Goal: Task Accomplishment & Management: Complete application form

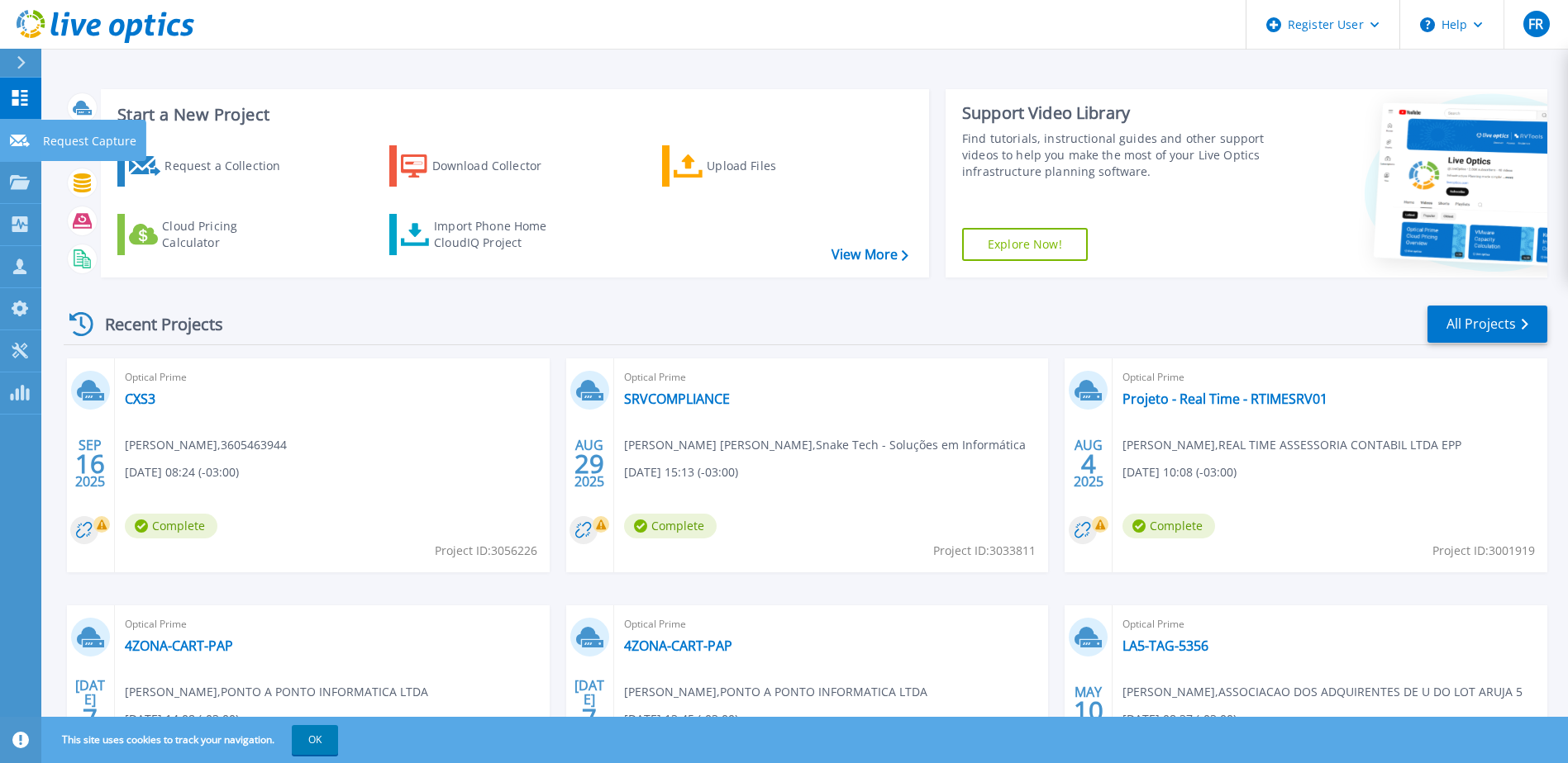
click at [95, 142] on p "Request Capture" at bounding box center [89, 141] width 94 height 43
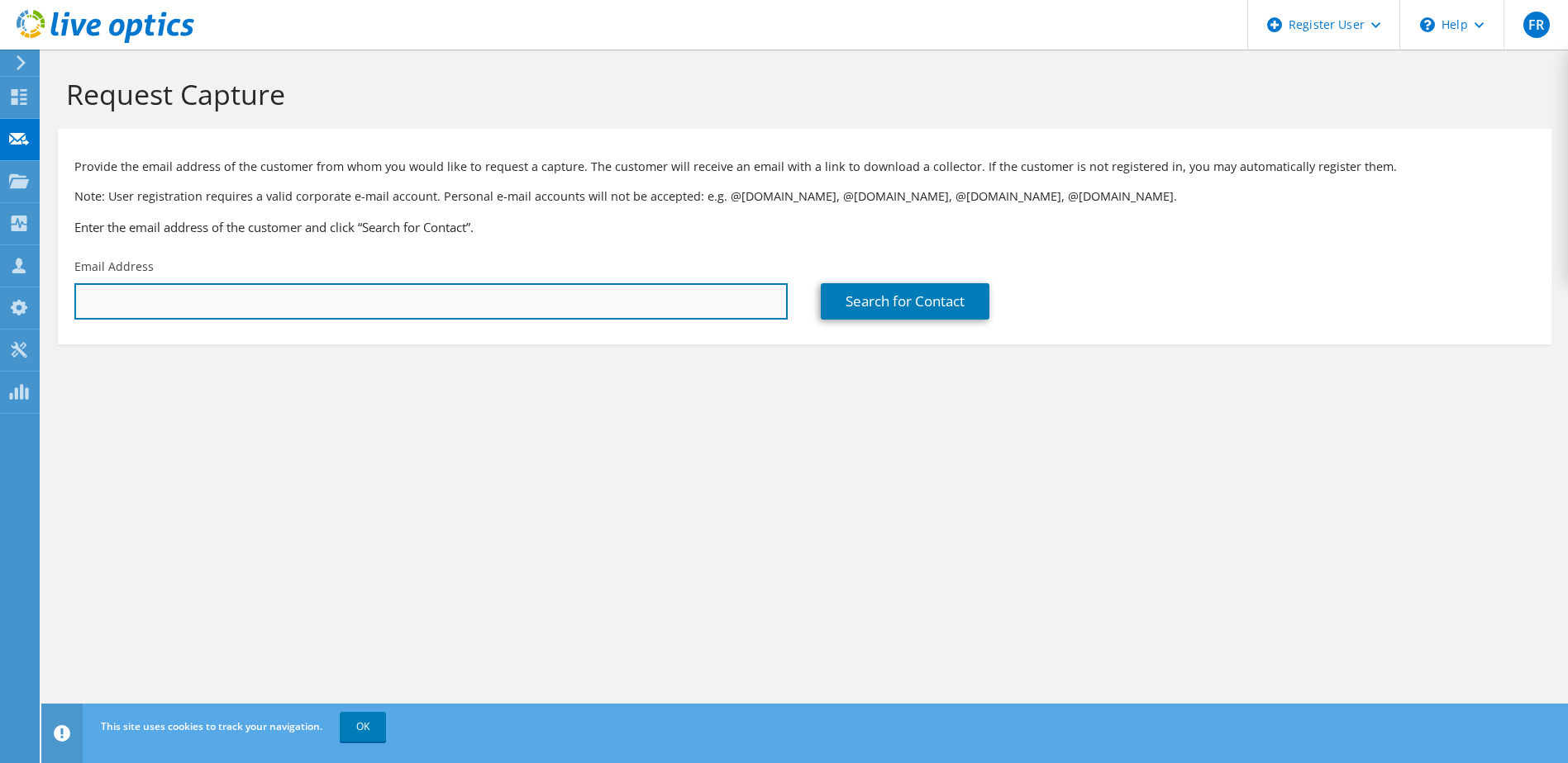
click at [276, 302] on input "text" at bounding box center [431, 301] width 714 height 37
paste input "[PERSON_NAME][EMAIL_ADDRESS][DOMAIN_NAME]"
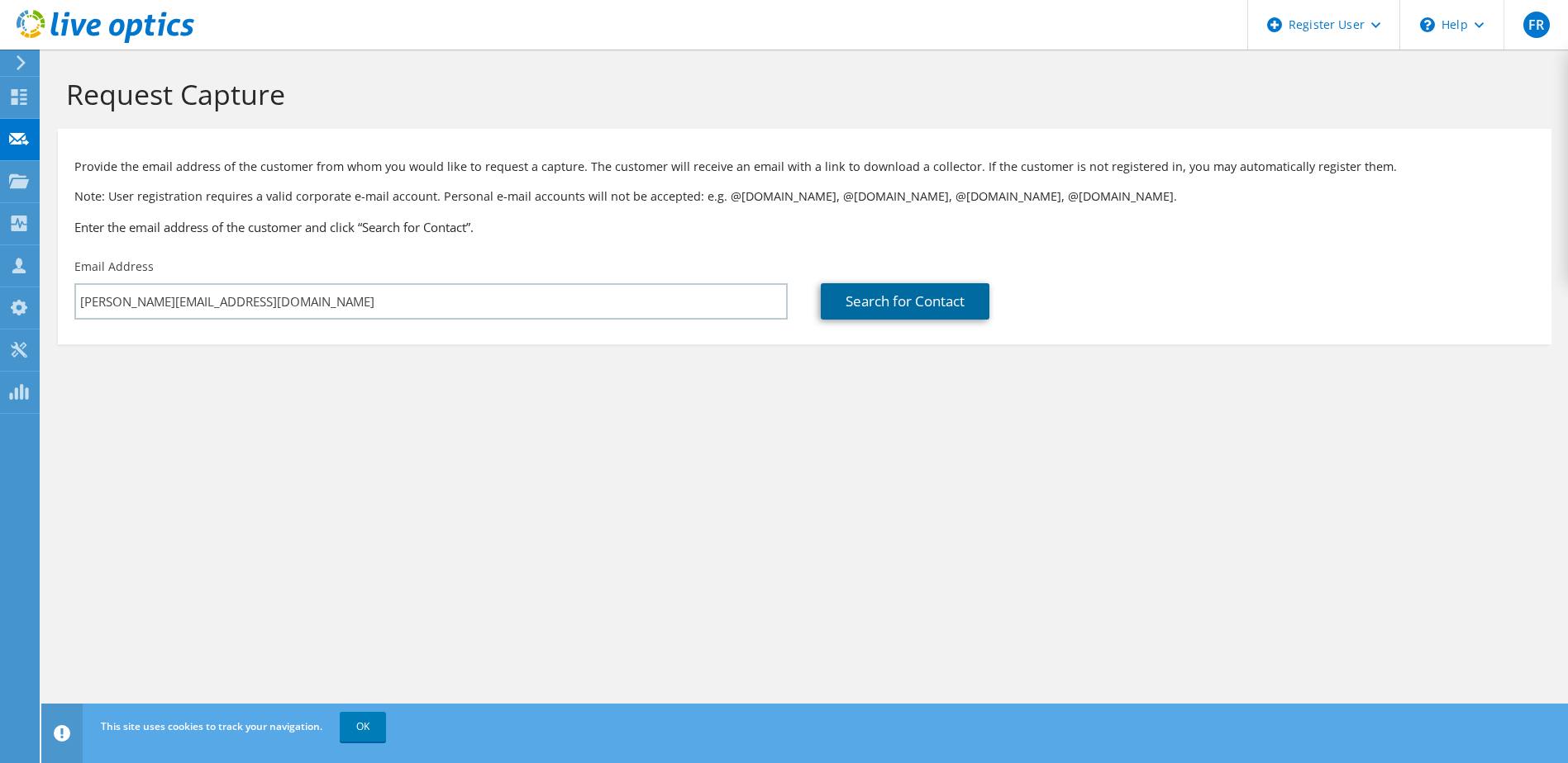
click at [924, 298] on link "Search for Contact" at bounding box center [904, 301] width 169 height 37
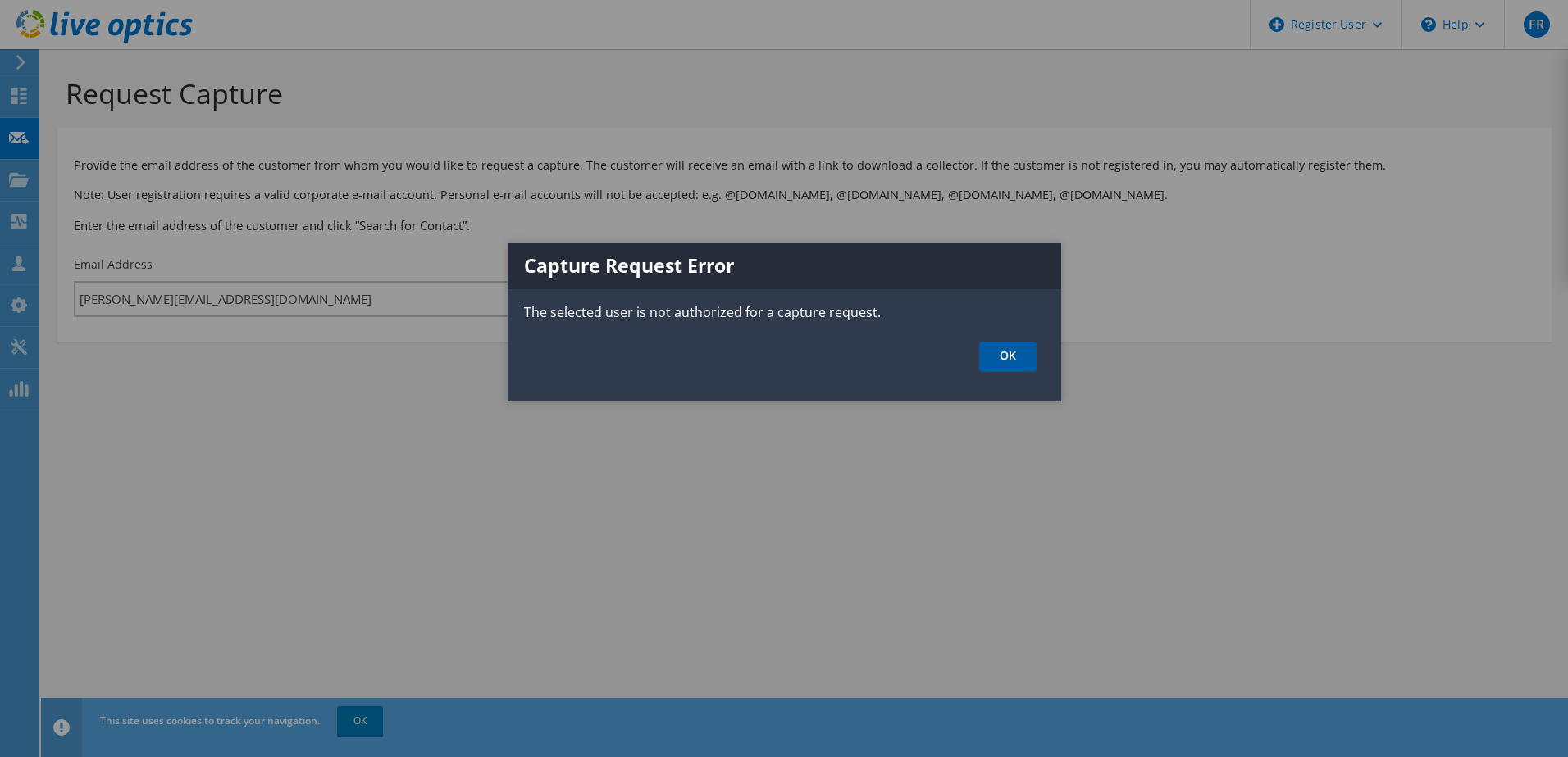
click at [1006, 359] on link "OK" at bounding box center [1008, 356] width 58 height 30
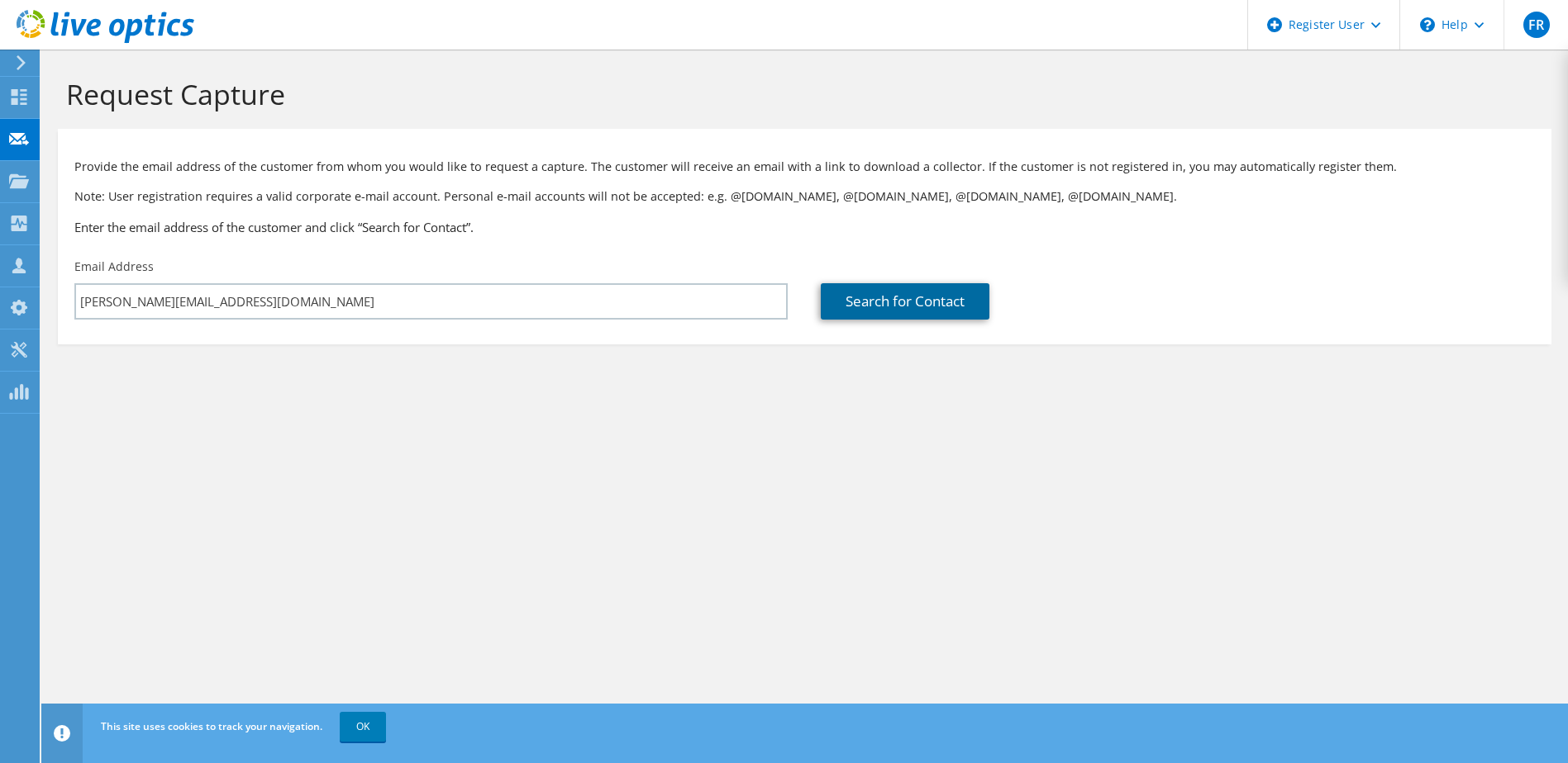
click at [888, 301] on link "Search for Contact" at bounding box center [904, 301] width 169 height 37
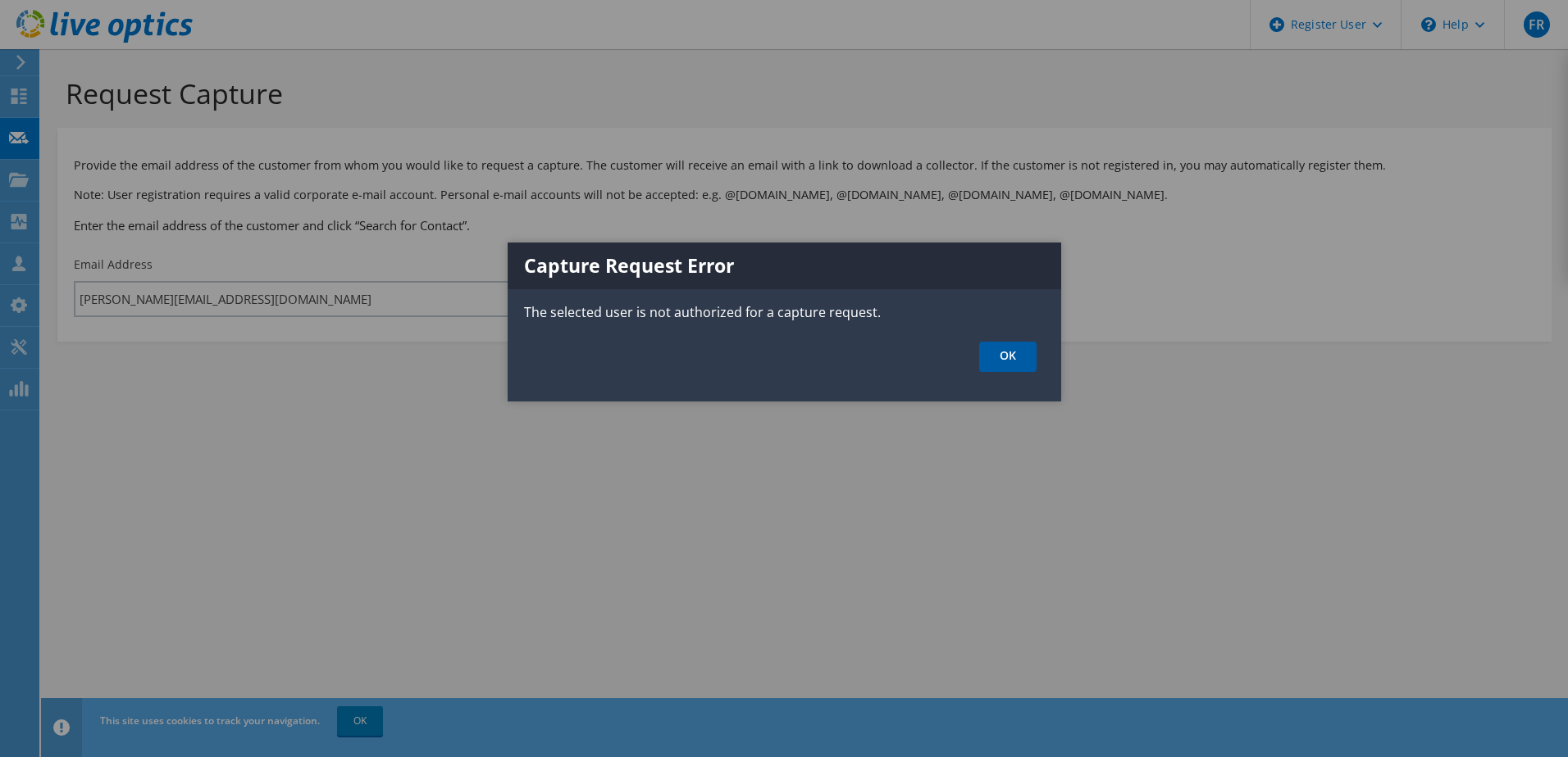
click at [1027, 352] on link "OK" at bounding box center [1008, 356] width 58 height 30
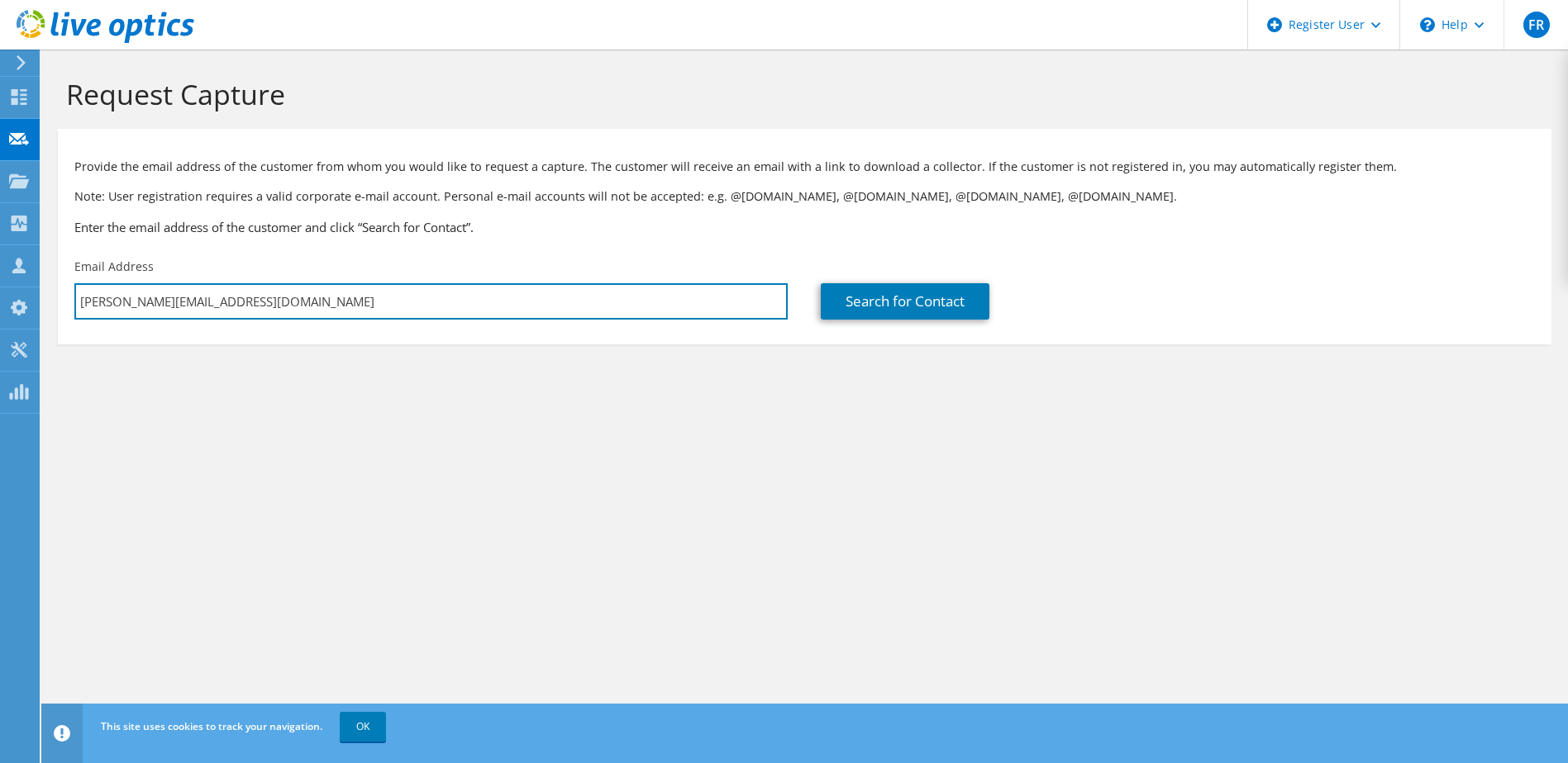
drag, startPoint x: 269, startPoint y: 306, endPoint x: -236, endPoint y: 307, distance: 505.0
click at [0, 307] on html "FR Dell User Felipe Ruwer Felipe.Ruwer@dell.com Dell My Profile Log Out \n Help…" at bounding box center [784, 382] width 1568 height 763
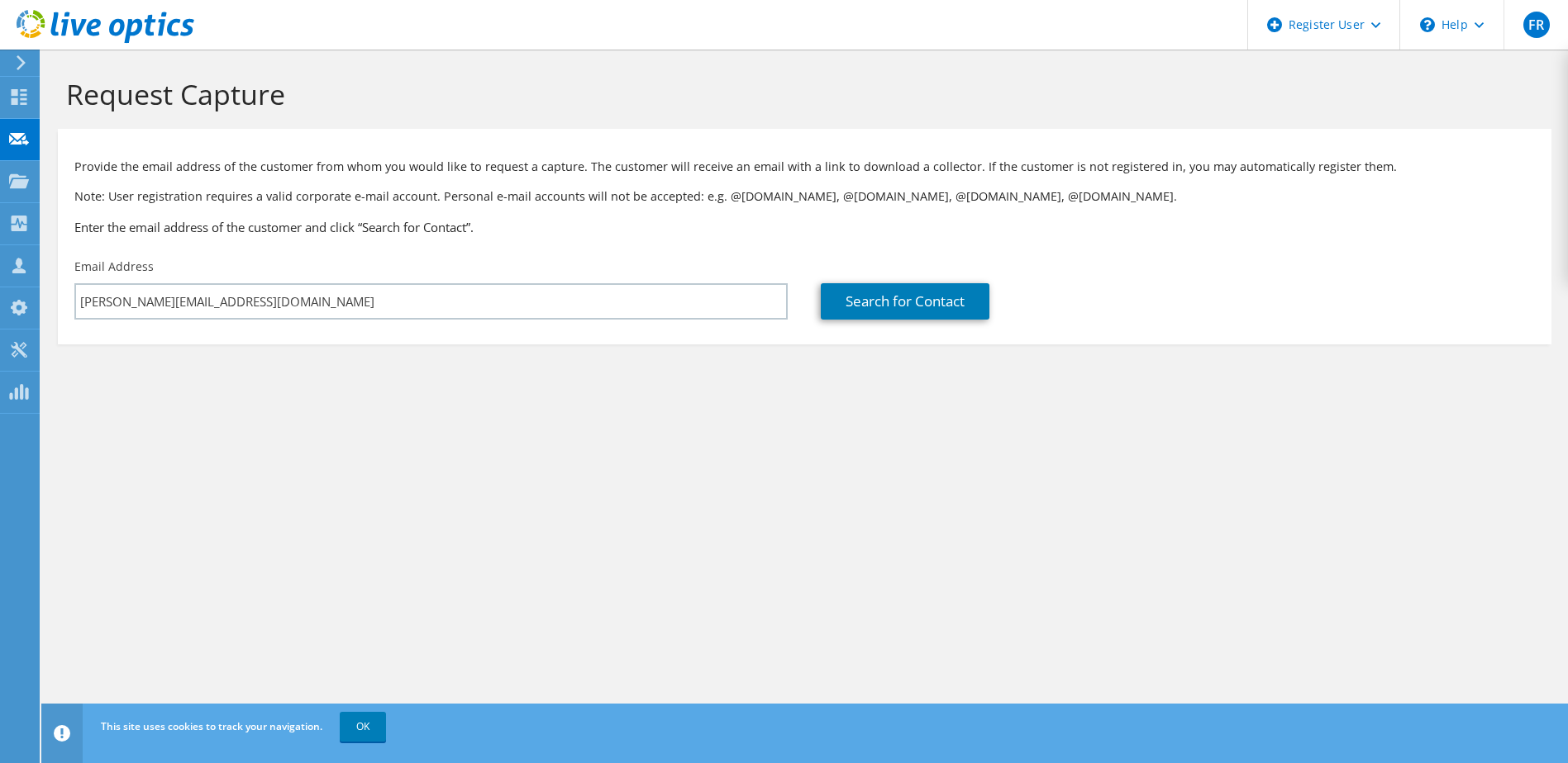
click at [643, 423] on section "Request Capture Provide the email address of the customer from whom you would l…" at bounding box center [805, 239] width 1527 height 378
click at [909, 299] on link "Search for Contact" at bounding box center [904, 301] width 169 height 37
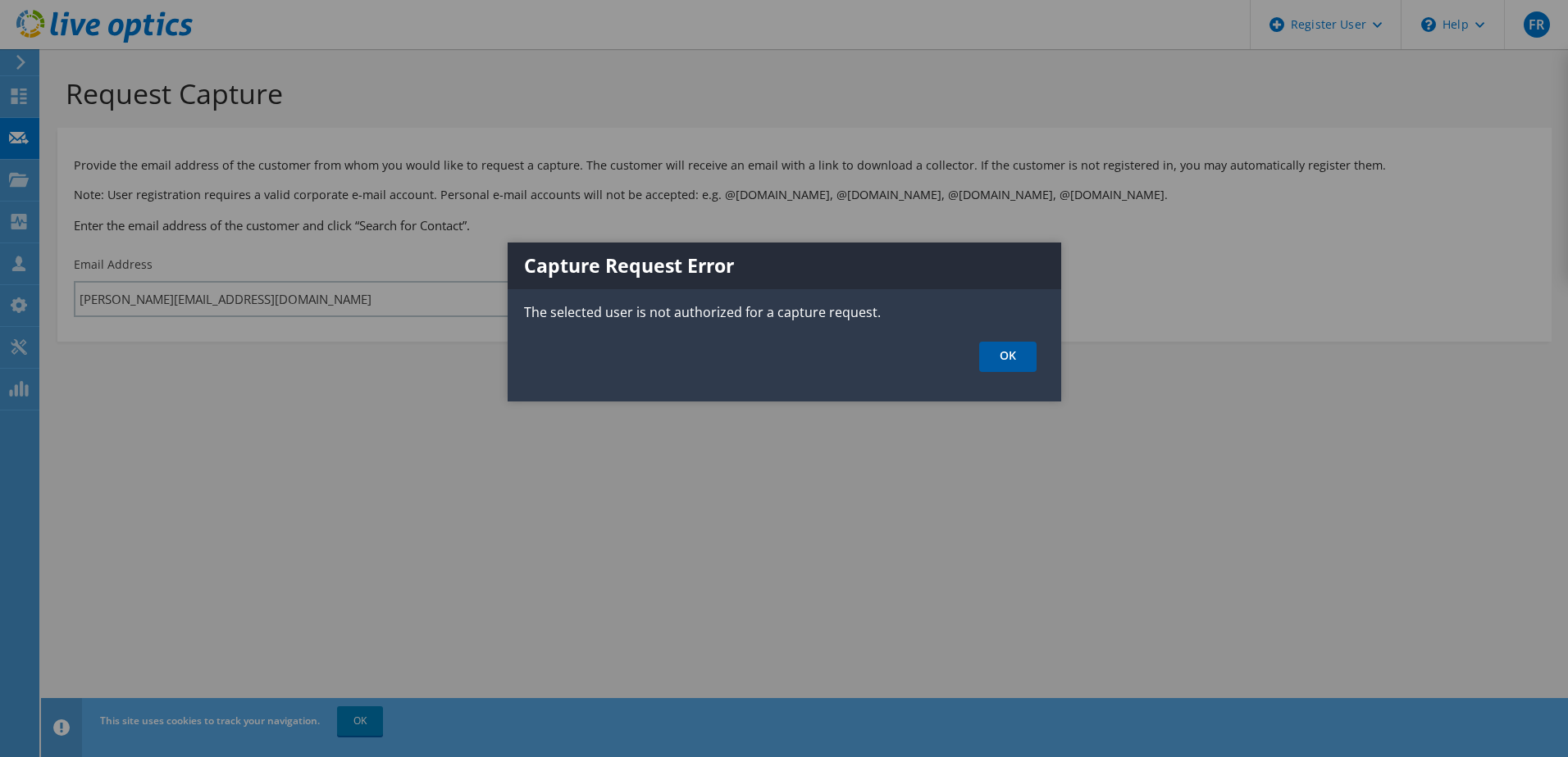
click at [1022, 357] on link "OK" at bounding box center [1008, 356] width 58 height 30
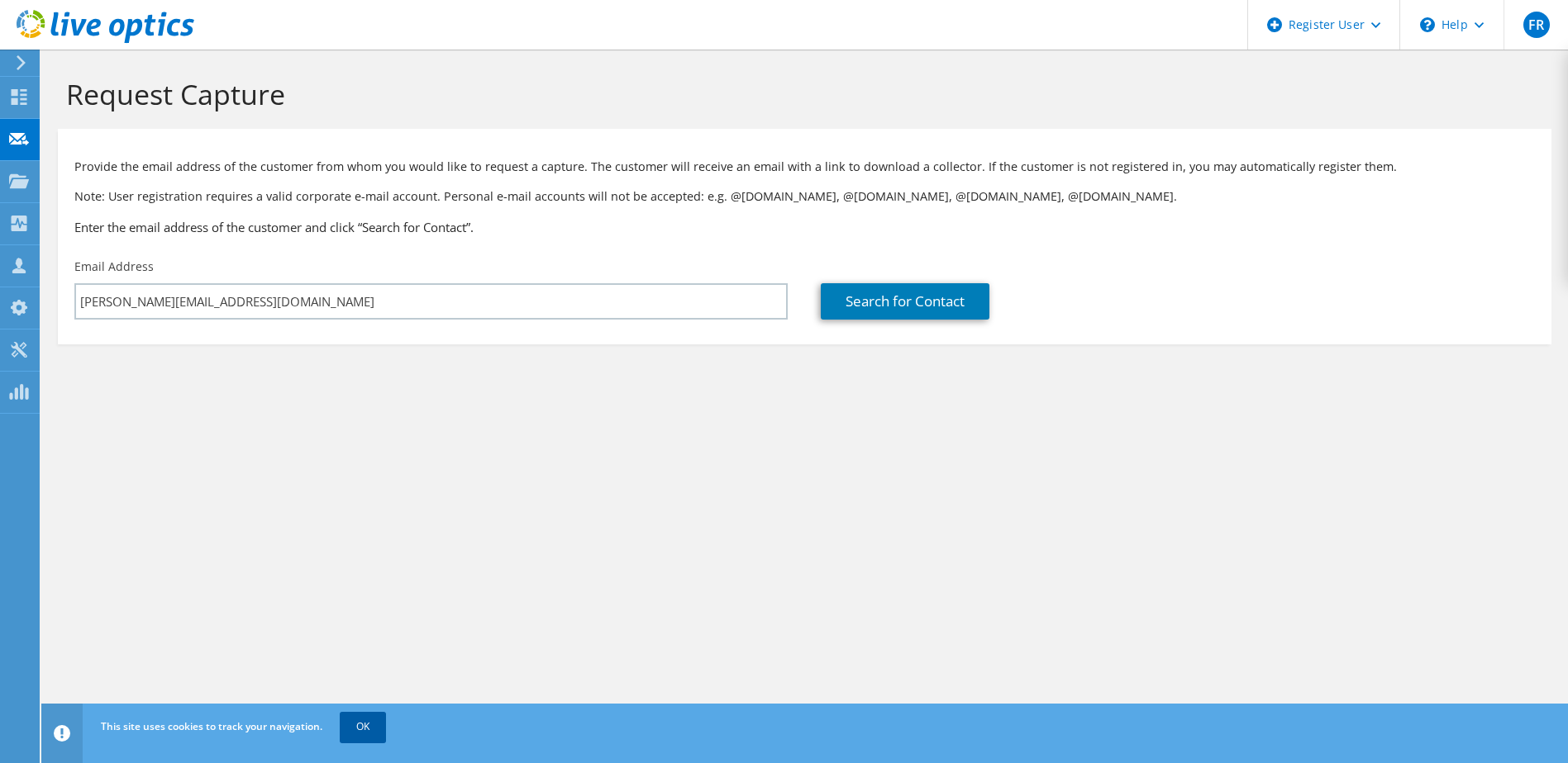
click at [365, 728] on link "OK" at bounding box center [363, 726] width 46 height 29
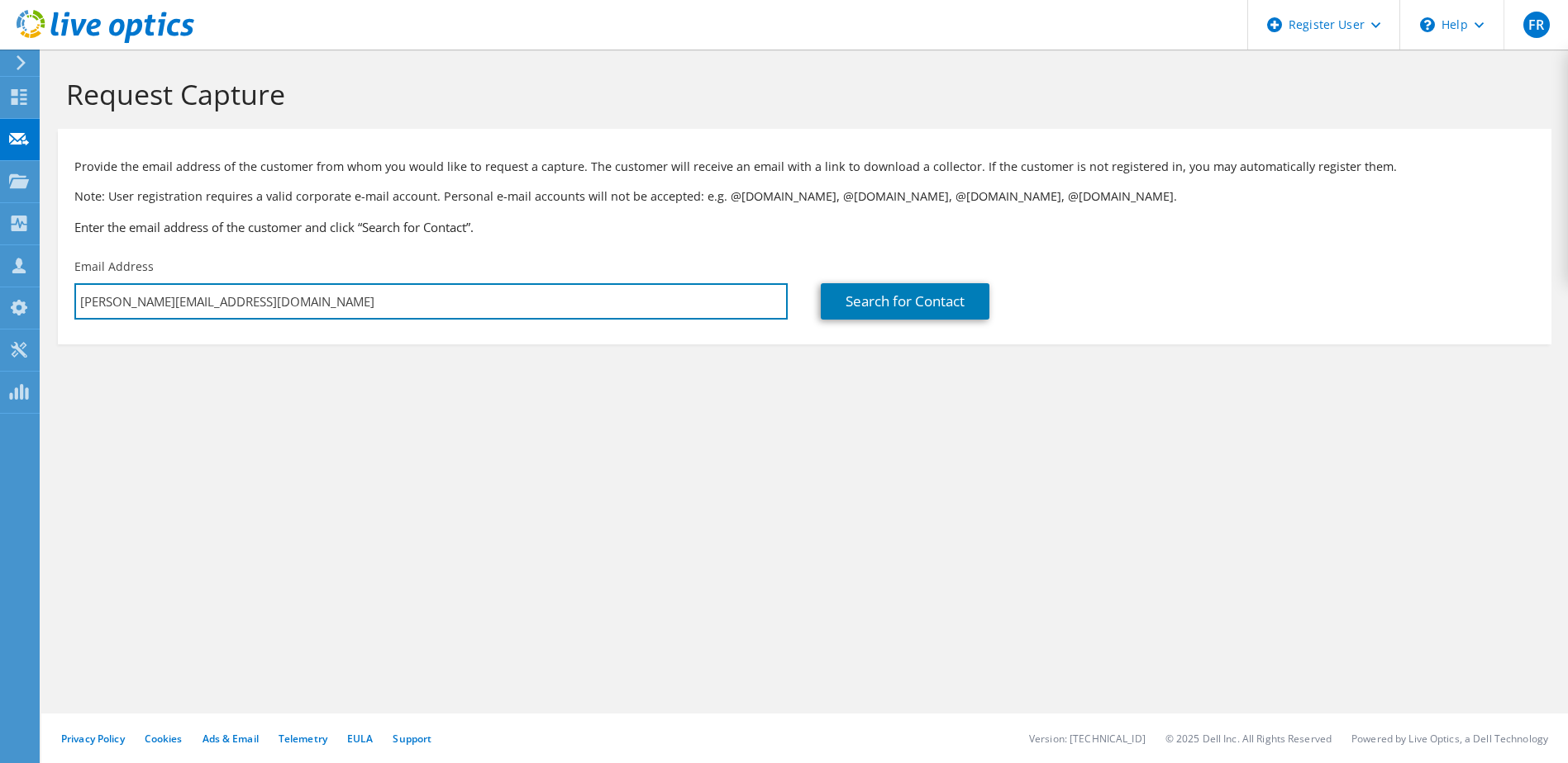
drag, startPoint x: 228, startPoint y: 302, endPoint x: -64, endPoint y: 296, distance: 292.1
click at [0, 296] on html "FR Dell User Felipe Ruwer Felipe.Ruwer@dell.com Dell My Profile Log Out \n Help…" at bounding box center [784, 382] width 1568 height 763
type input "f_ruwer@dell.com"
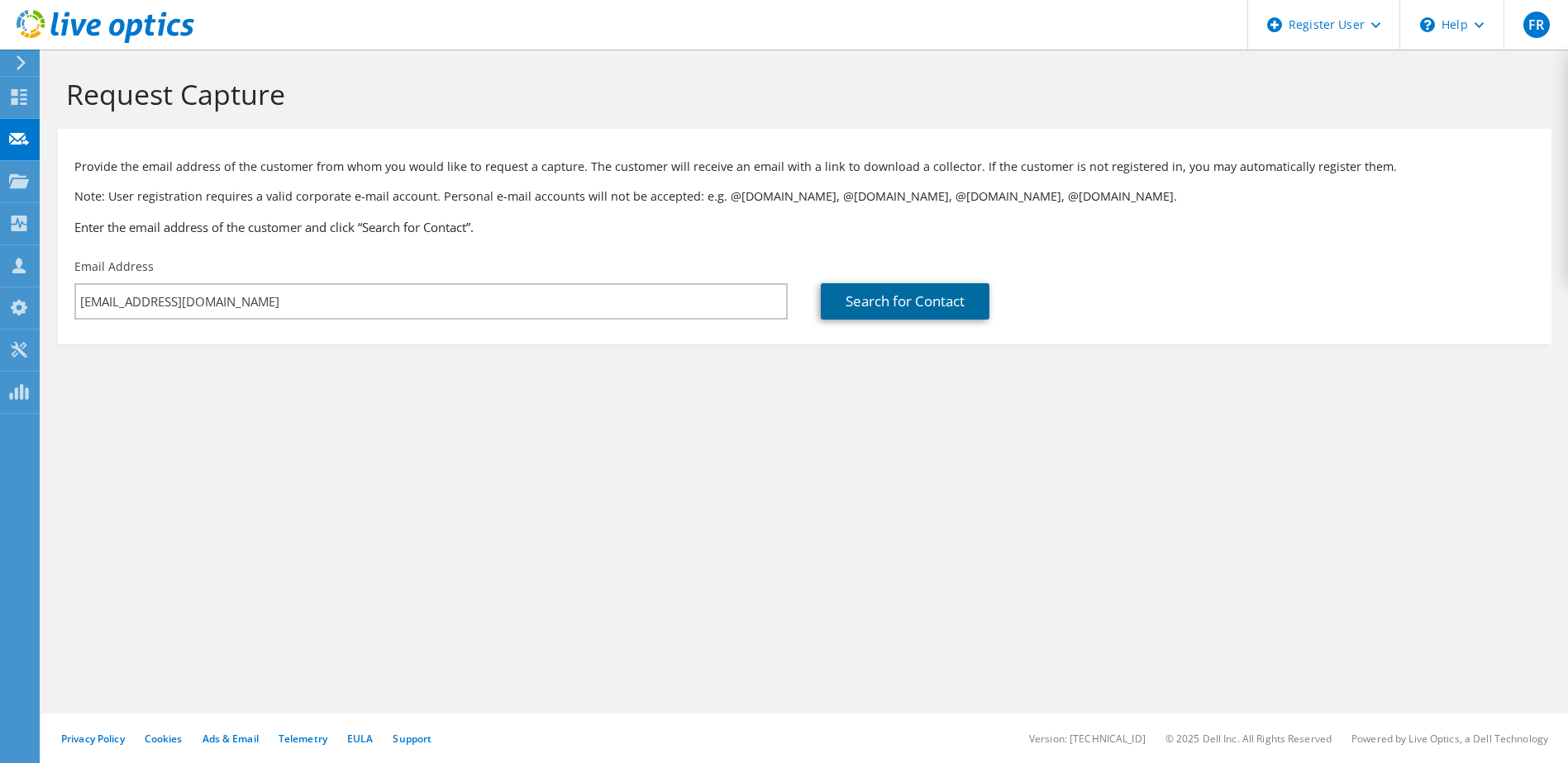
click at [930, 300] on link "Search for Contact" at bounding box center [904, 301] width 169 height 37
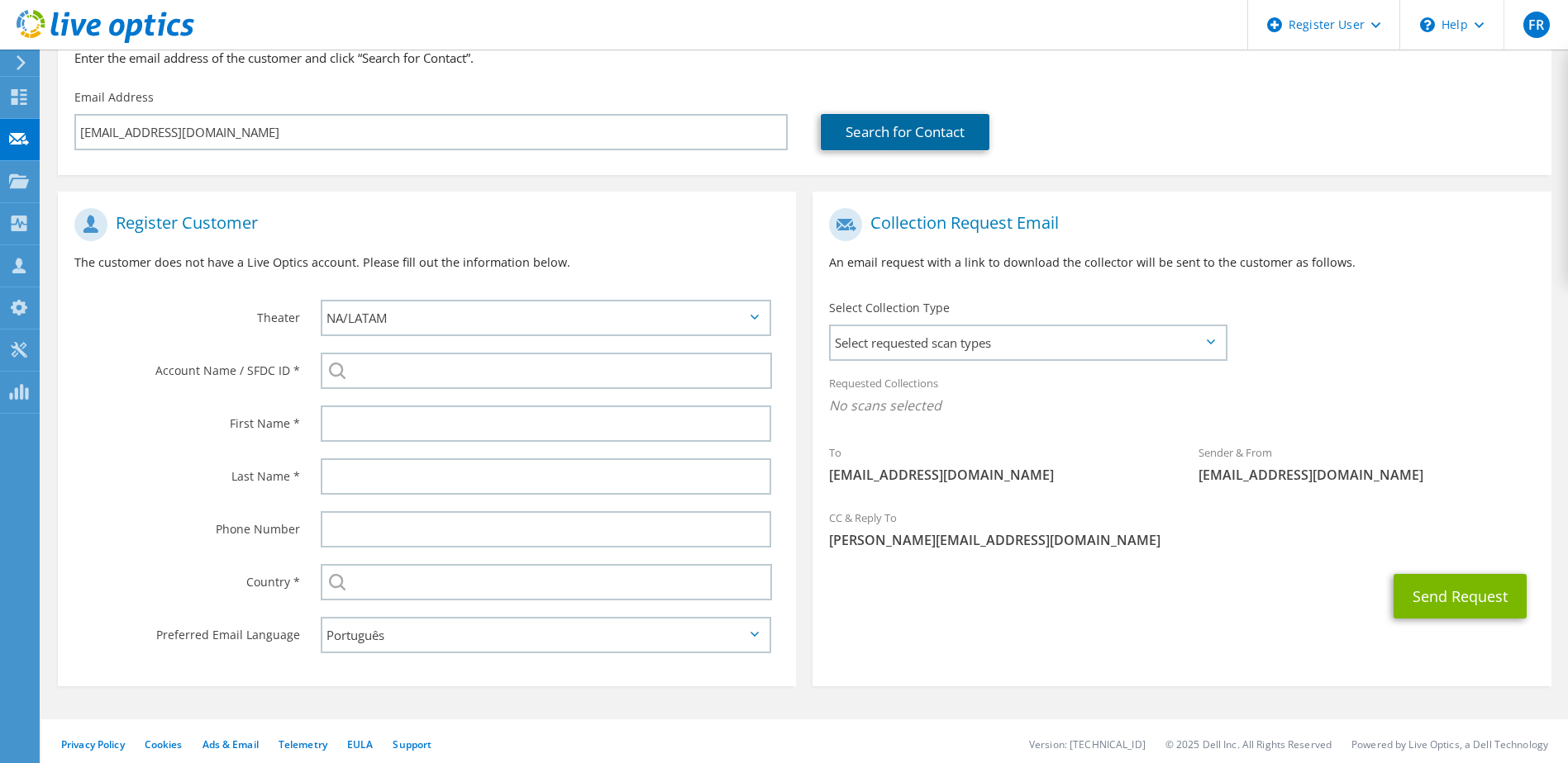
scroll to position [175, 0]
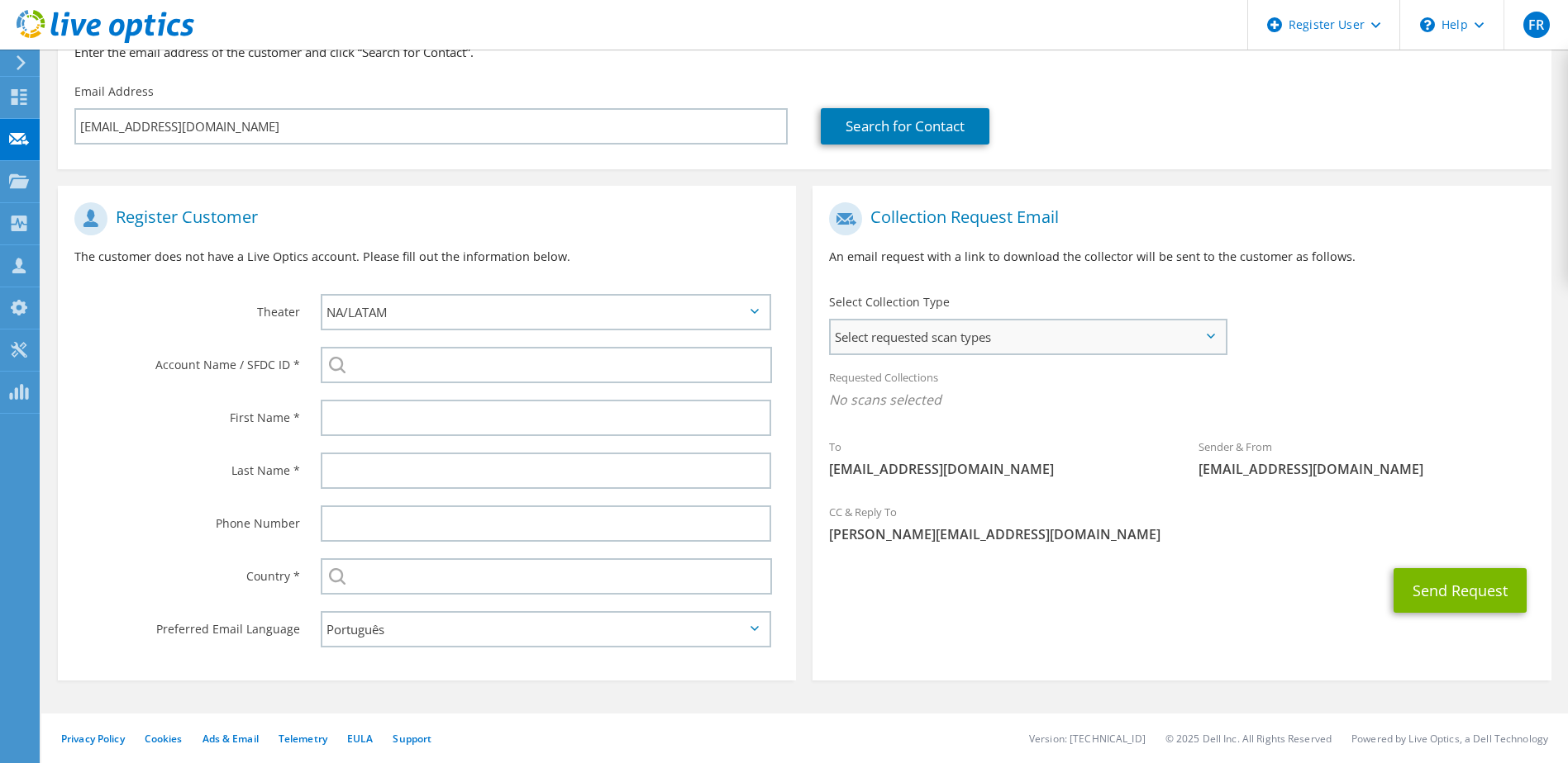
click at [1175, 338] on span "Select requested scan types" at bounding box center [1027, 337] width 393 height 33
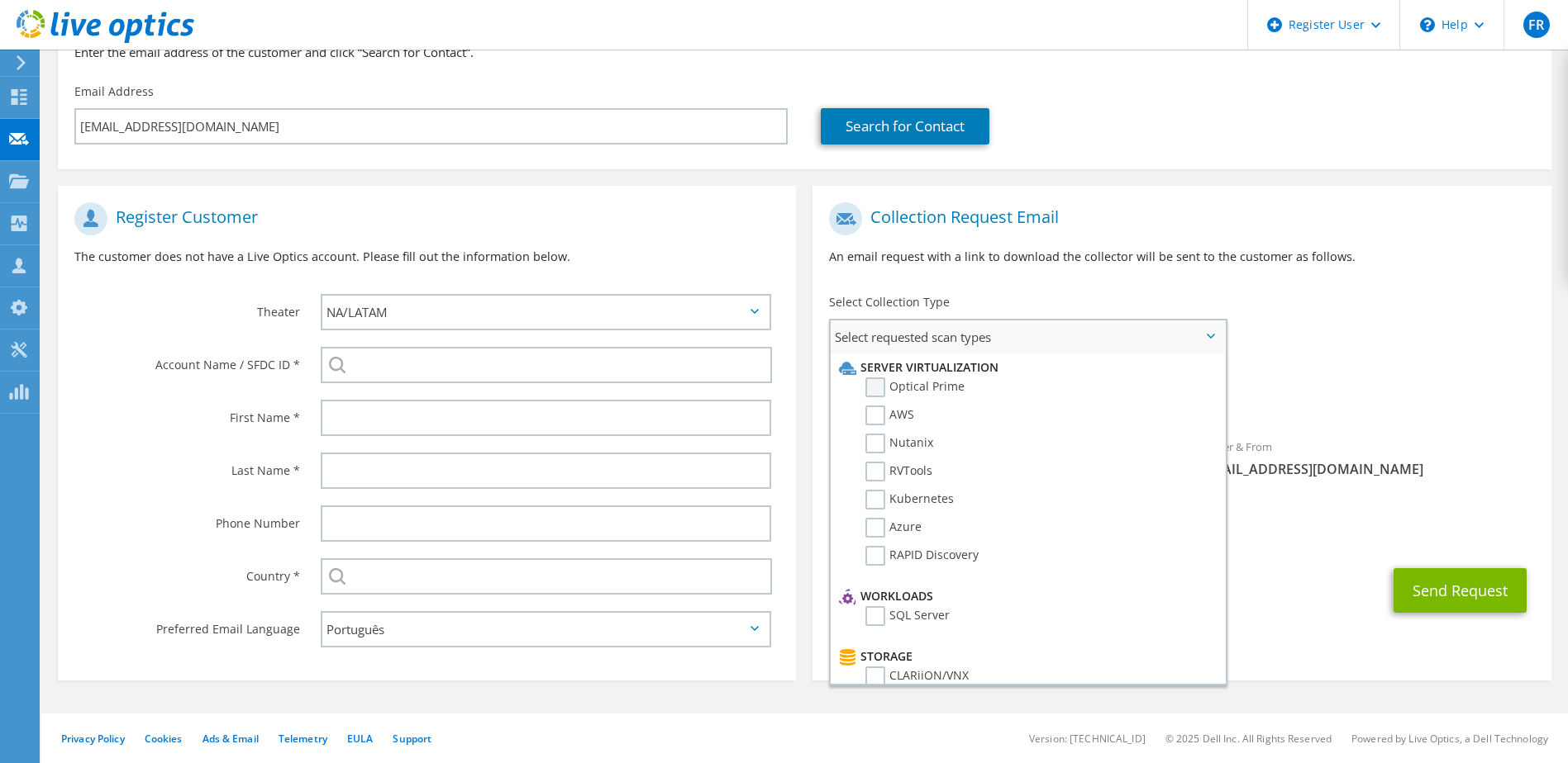
click at [874, 390] on label "Optical Prime" at bounding box center [914, 388] width 99 height 20
click at [0, 0] on input "Optical Prime" at bounding box center [0, 0] width 0 height 0
click at [132, 434] on div "First Name *" at bounding box center [181, 416] width 246 height 51
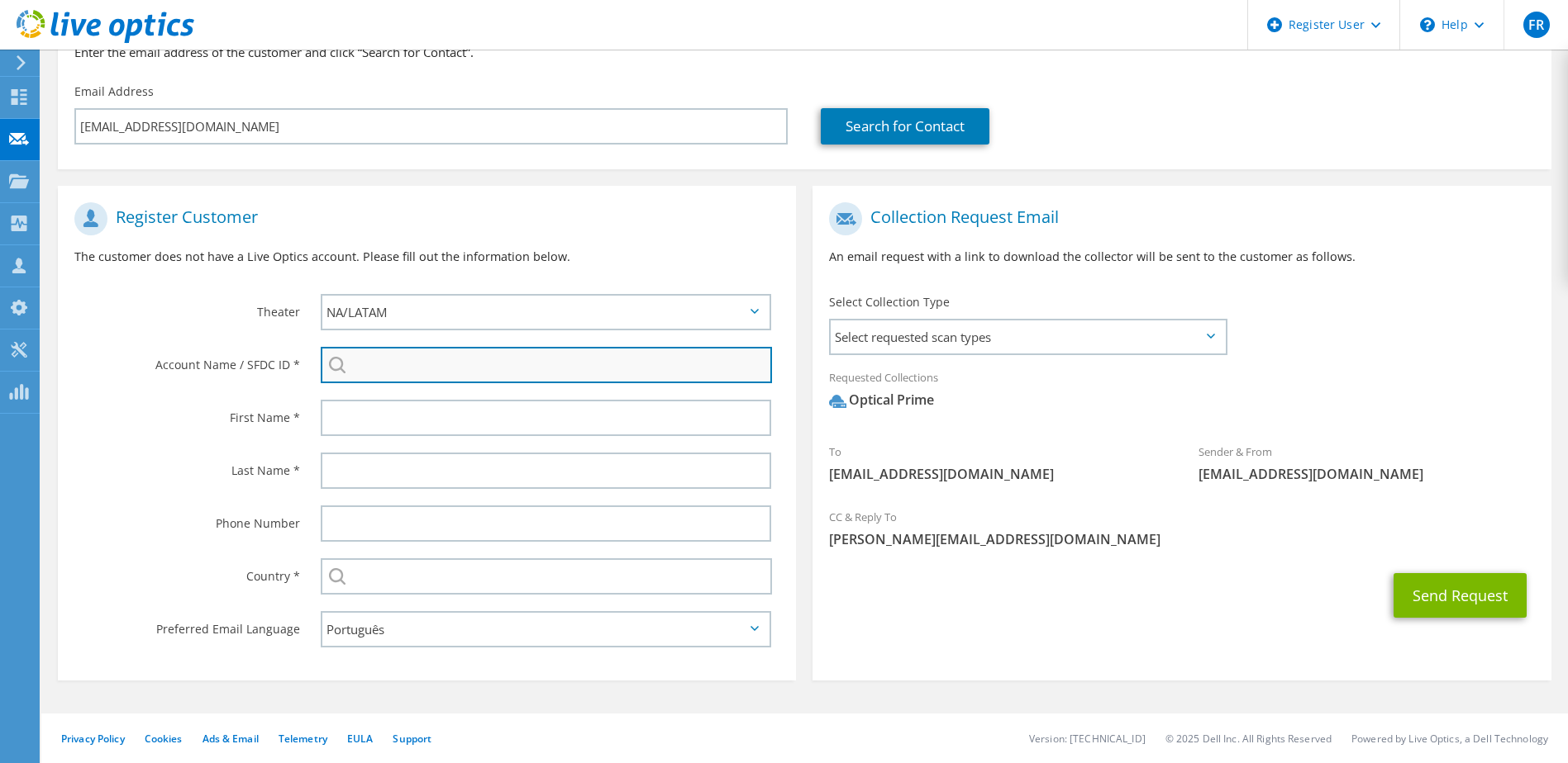
click at [418, 369] on input "search" at bounding box center [547, 365] width 452 height 37
click at [400, 387] on li "9999999999999 : NA" at bounding box center [416, 376] width 190 height 20
type input "9999999999999 : NA"
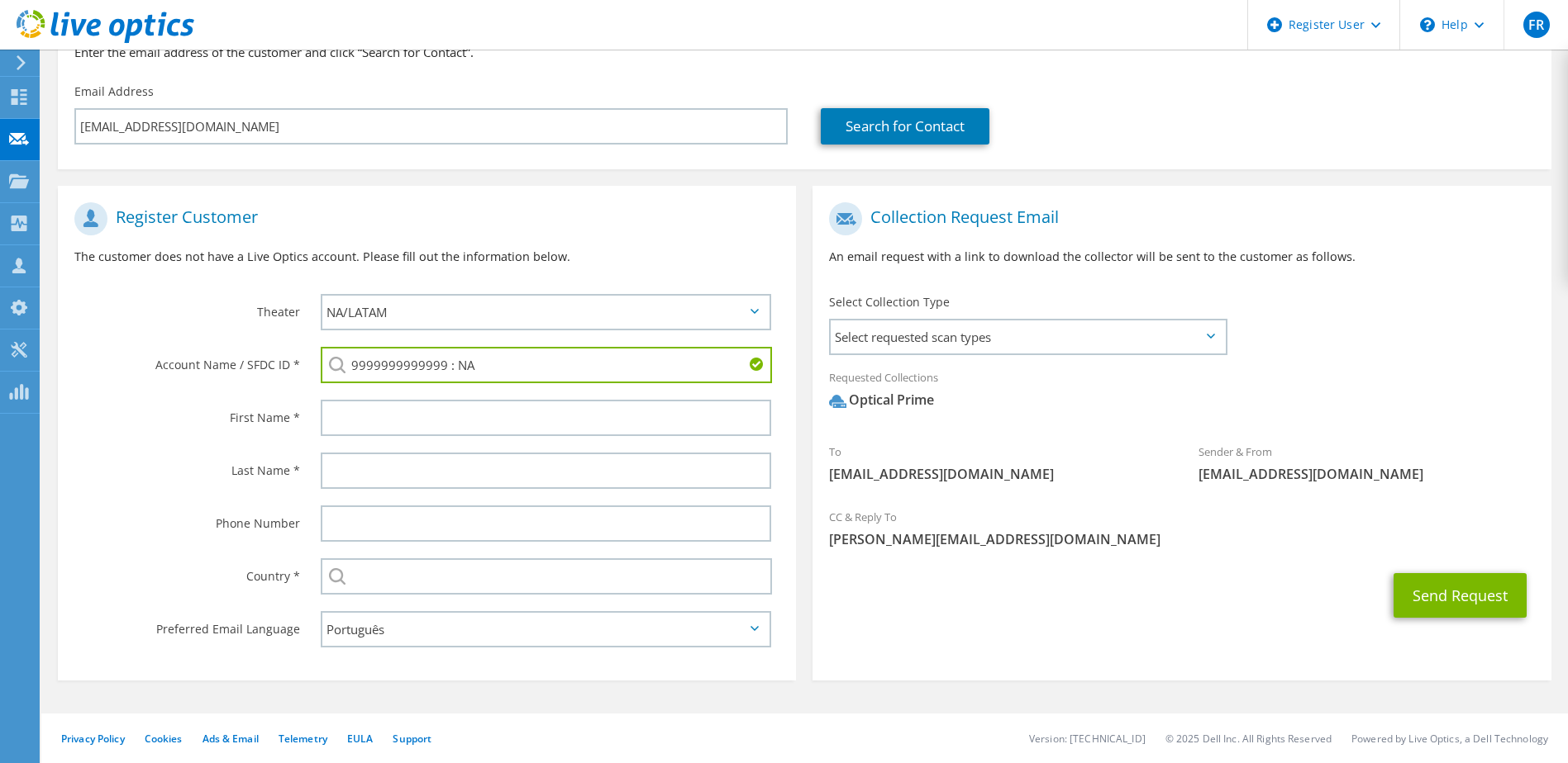
drag, startPoint x: 442, startPoint y: 368, endPoint x: 352, endPoint y: 368, distance: 90.0
click at [352, 368] on input "9999999999999 : NA" at bounding box center [547, 365] width 452 height 37
click at [429, 419] on input "text" at bounding box center [547, 418] width 451 height 37
type input "f"
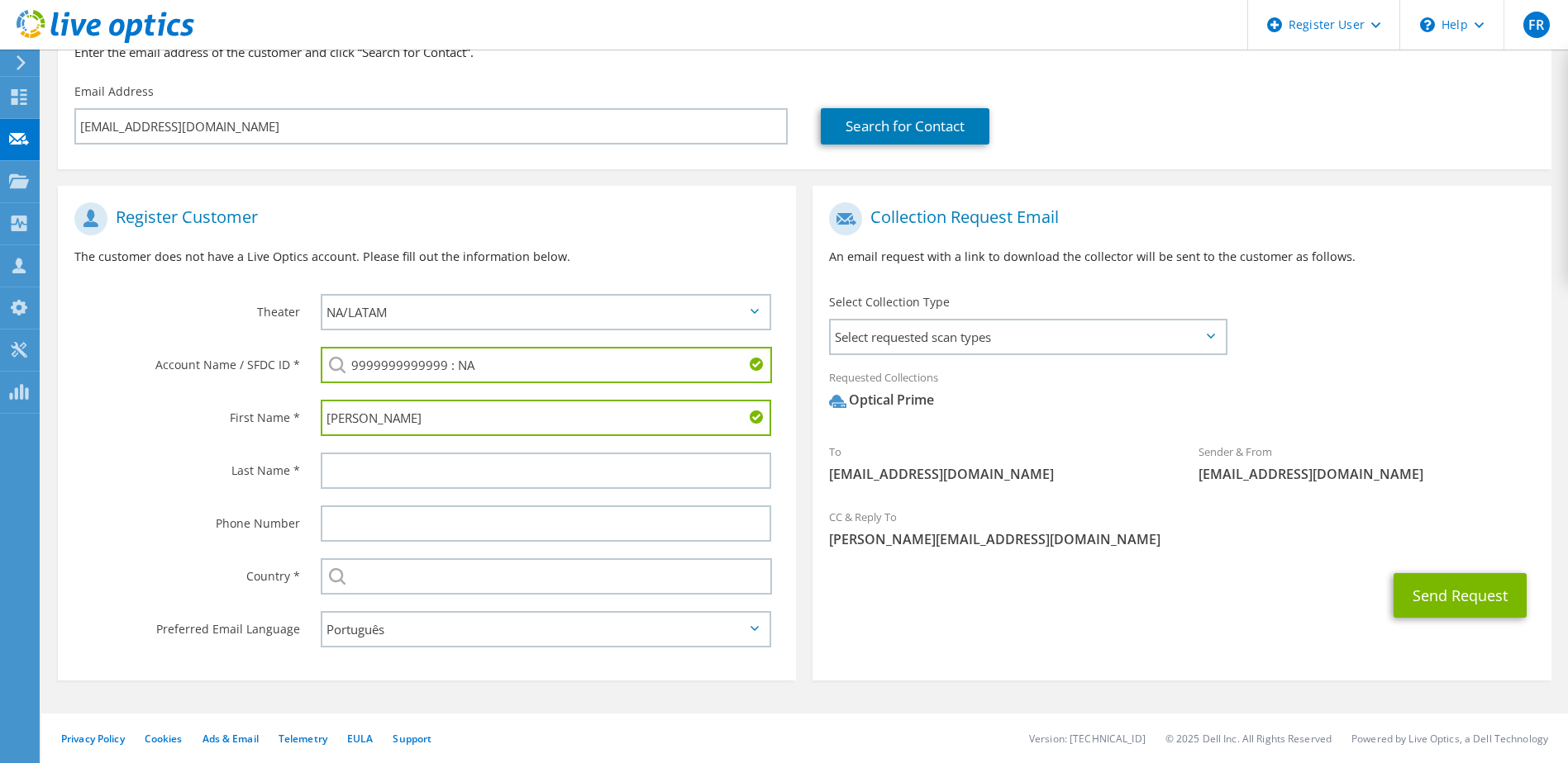
type input "Felipe"
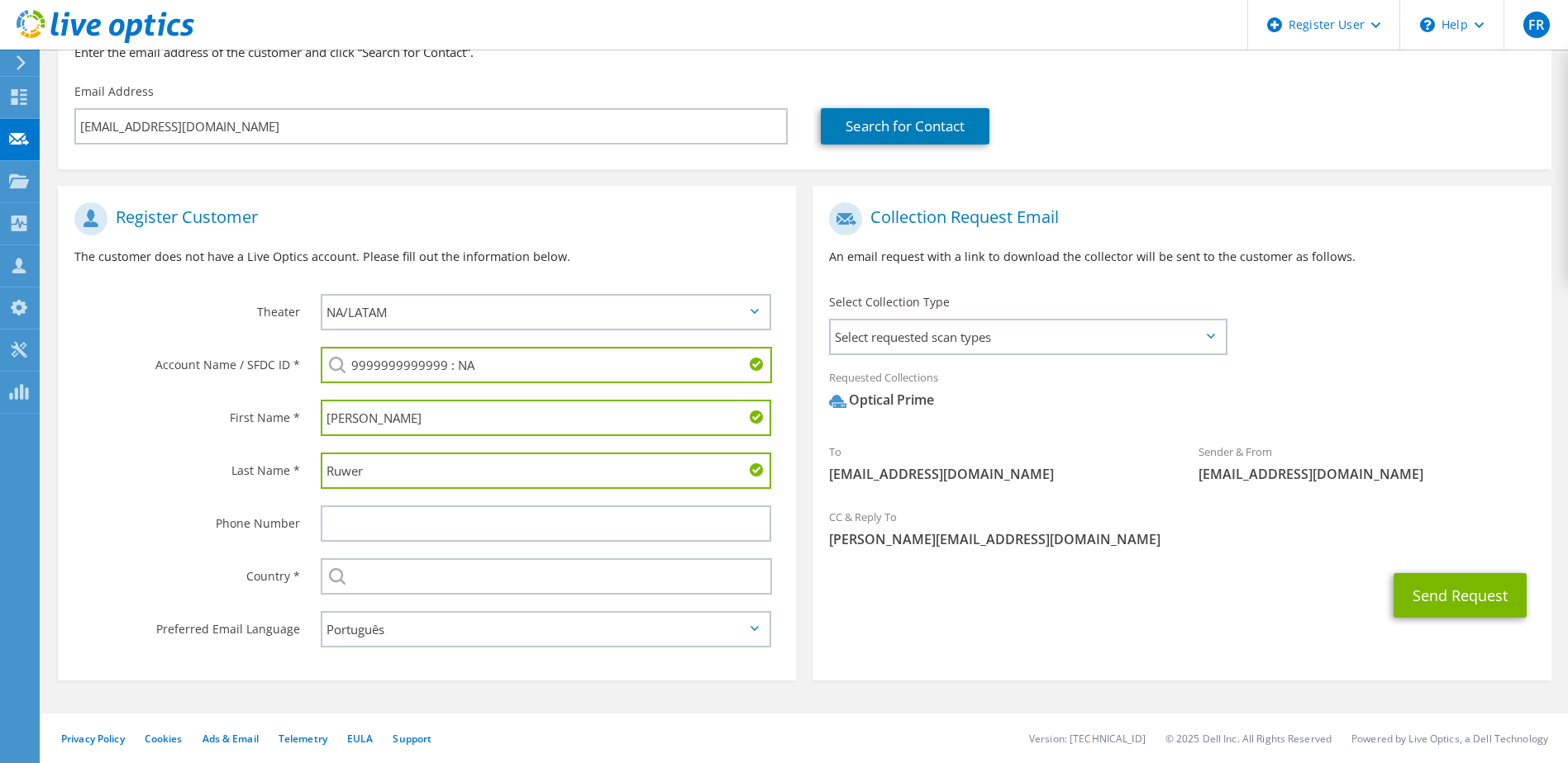
type input "Ruwer"
type input "5132745318"
click at [133, 539] on div "Phone Number" at bounding box center [181, 522] width 246 height 51
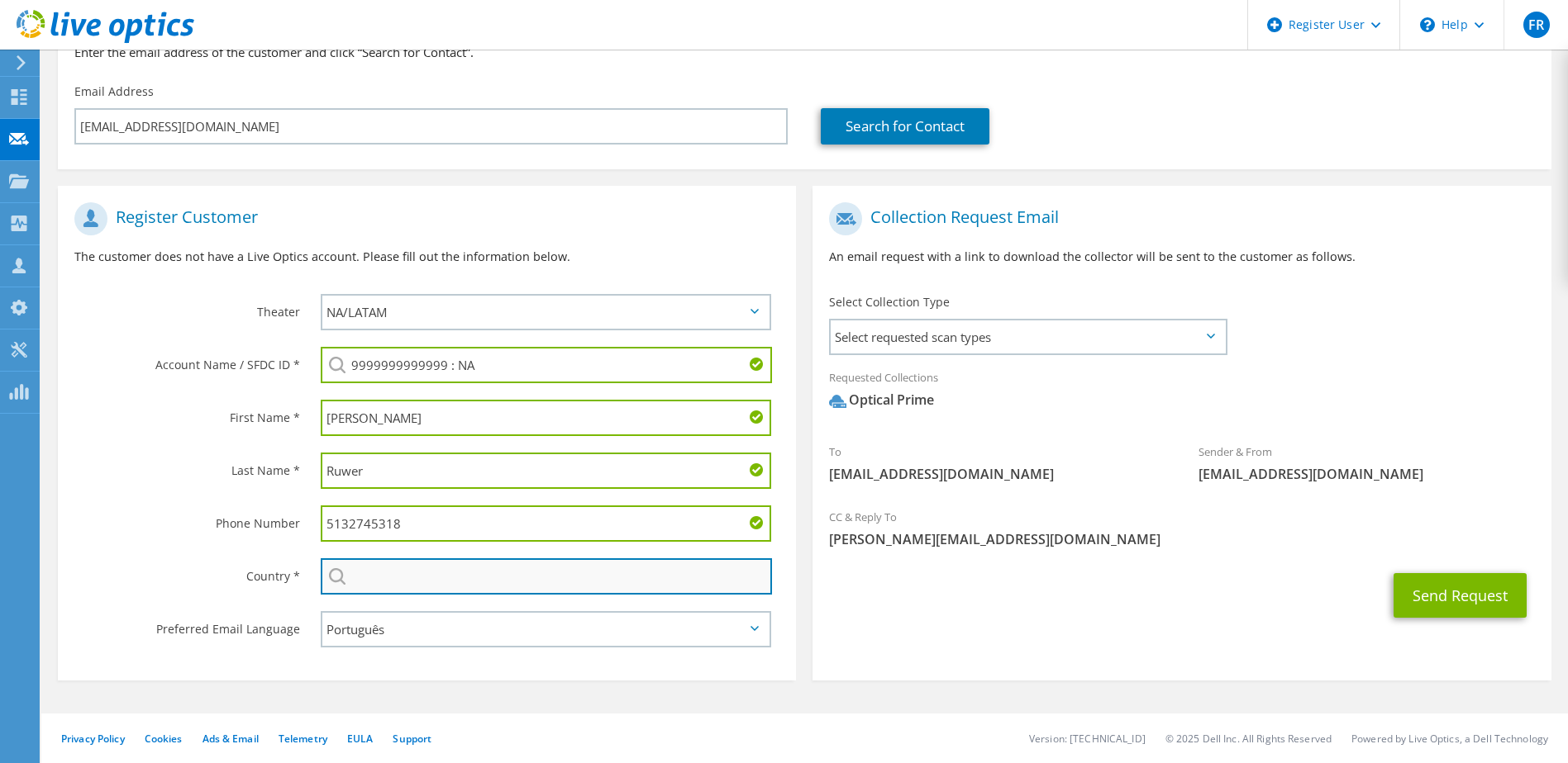
click at [607, 578] on input "text" at bounding box center [547, 576] width 452 height 37
type input "Brazil"
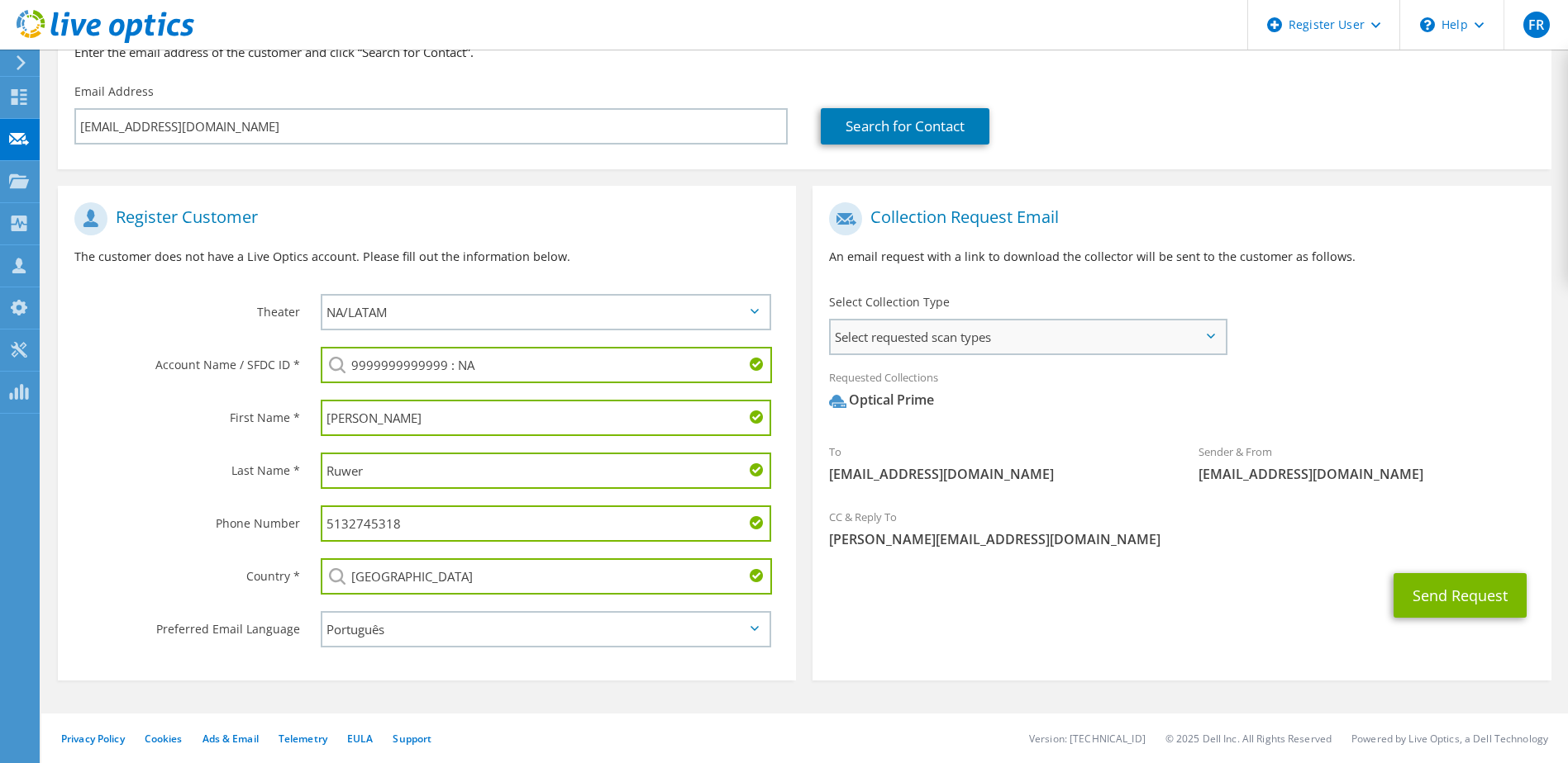
click at [1085, 340] on span "Select requested scan types" at bounding box center [1027, 337] width 393 height 33
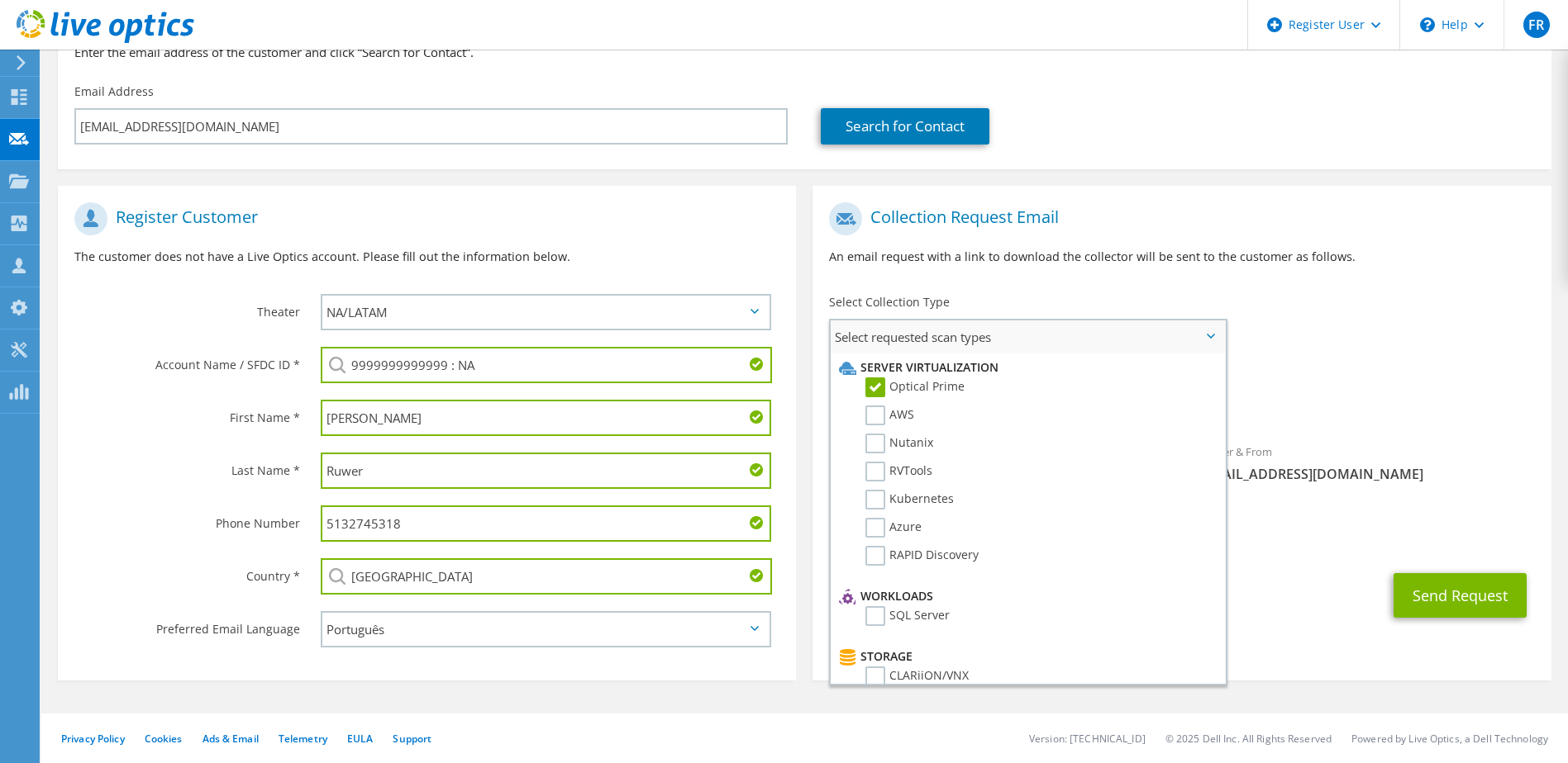
click at [1085, 340] on span "Select requested scan types" at bounding box center [1027, 337] width 393 height 33
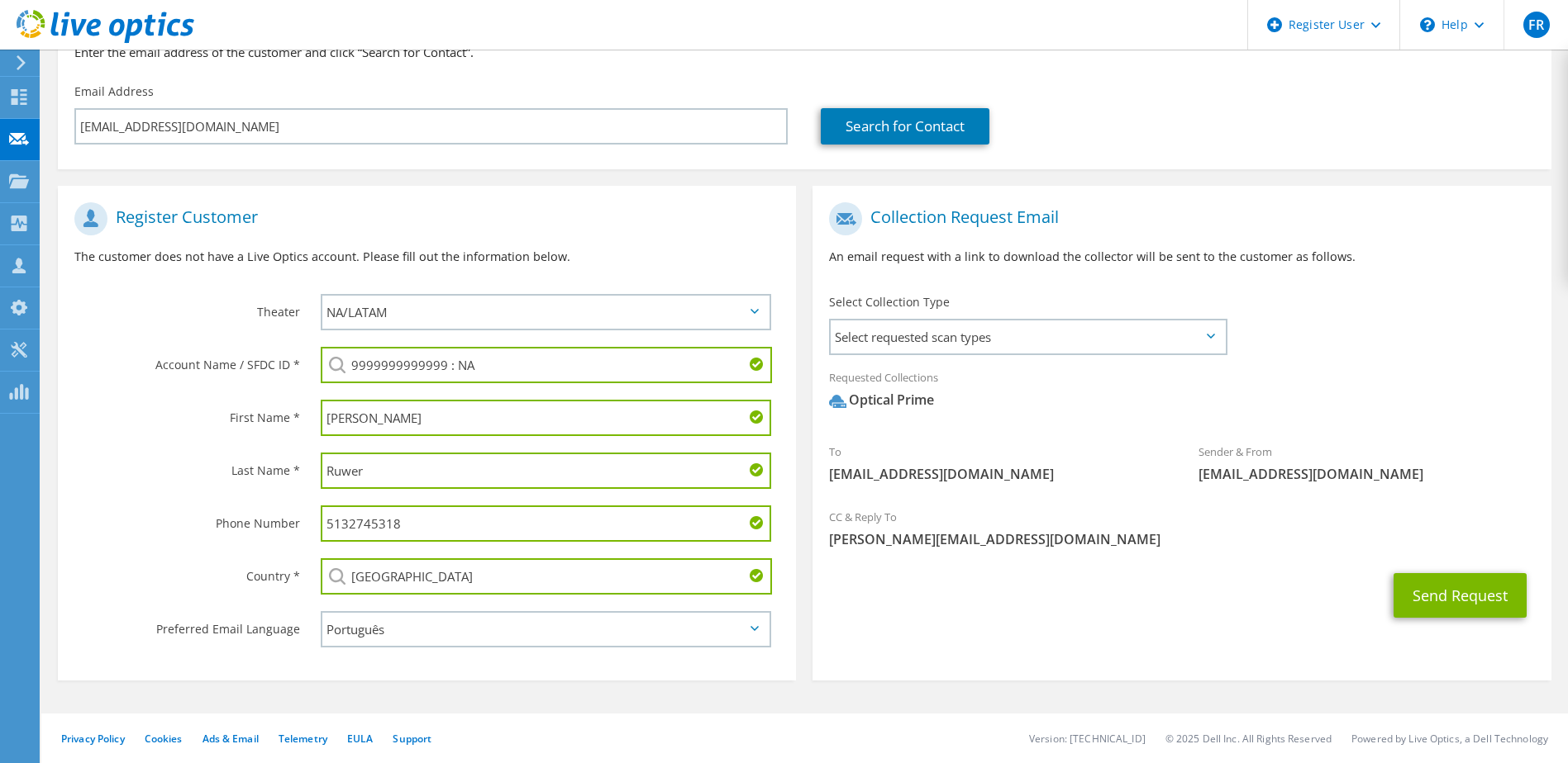
click at [1313, 326] on div "To f_ruwer@dell.com Sender & From liveoptics@liveoptics.com" at bounding box center [1182, 347] width 739 height 306
click at [1419, 308] on div "To f_ruwer@dell.com Sender & From liveoptics@liveoptics.com" at bounding box center [1182, 347] width 739 height 306
click at [1405, 307] on div "To f_ruwer@dell.com Sender & From liveoptics@liveoptics.com" at bounding box center [1182, 347] width 739 height 306
drag, startPoint x: 1466, startPoint y: 423, endPoint x: 1458, endPoint y: 471, distance: 48.7
click at [1467, 423] on div "Requested Collections No scans selected Optical Prime" at bounding box center [1182, 393] width 739 height 66
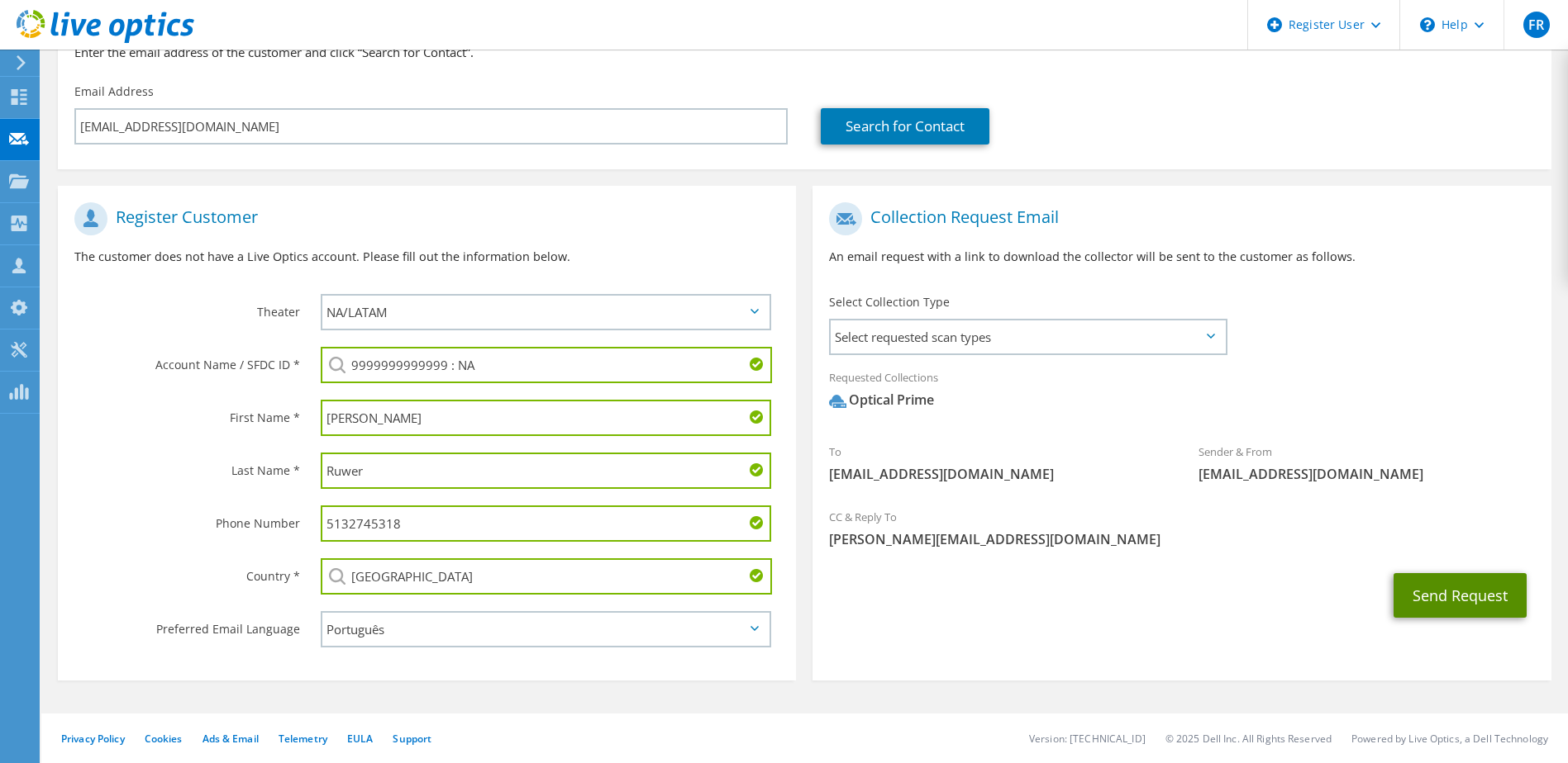
click at [1463, 595] on button "Send Request" at bounding box center [1459, 595] width 133 height 45
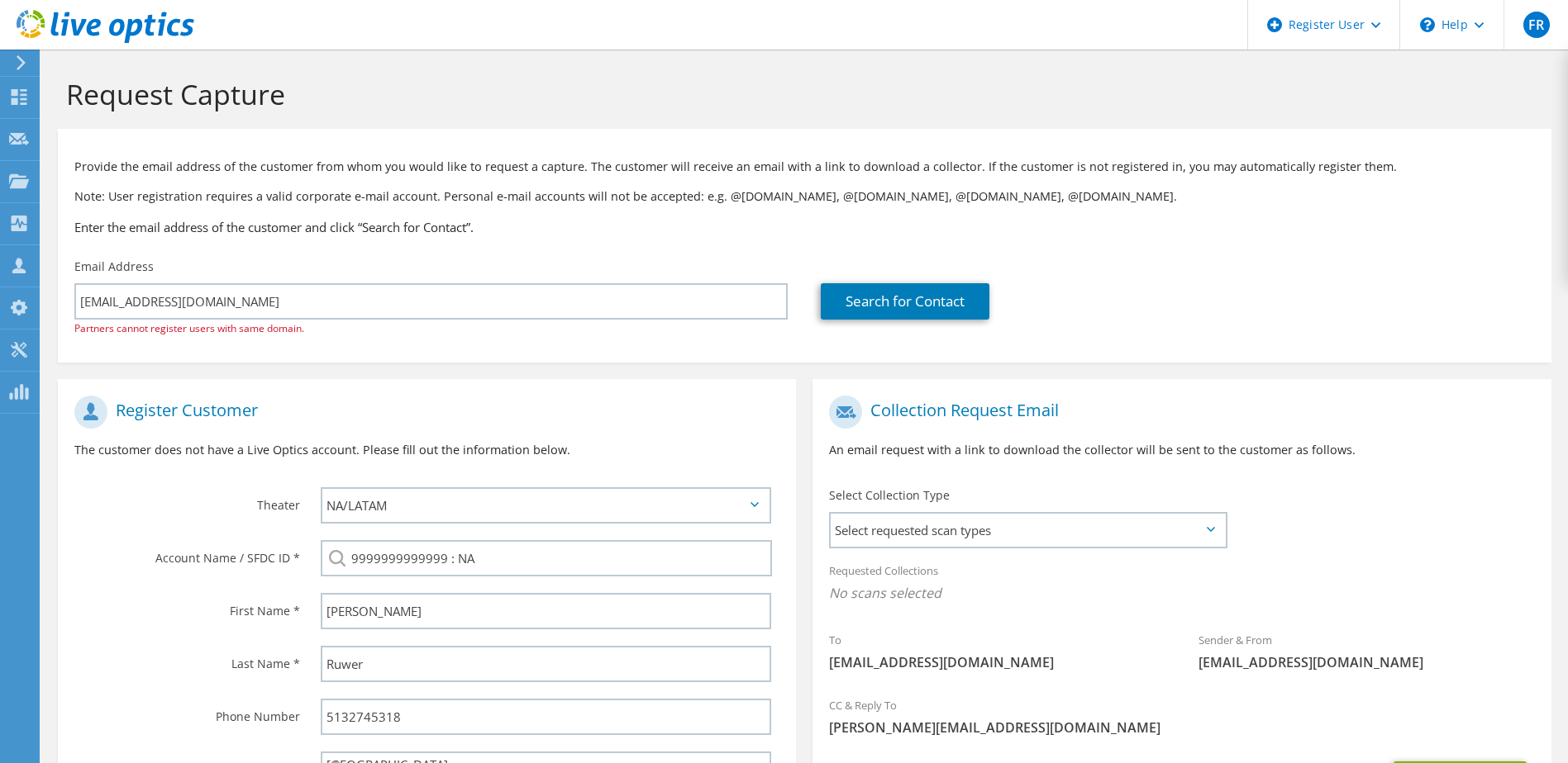
select select "30"
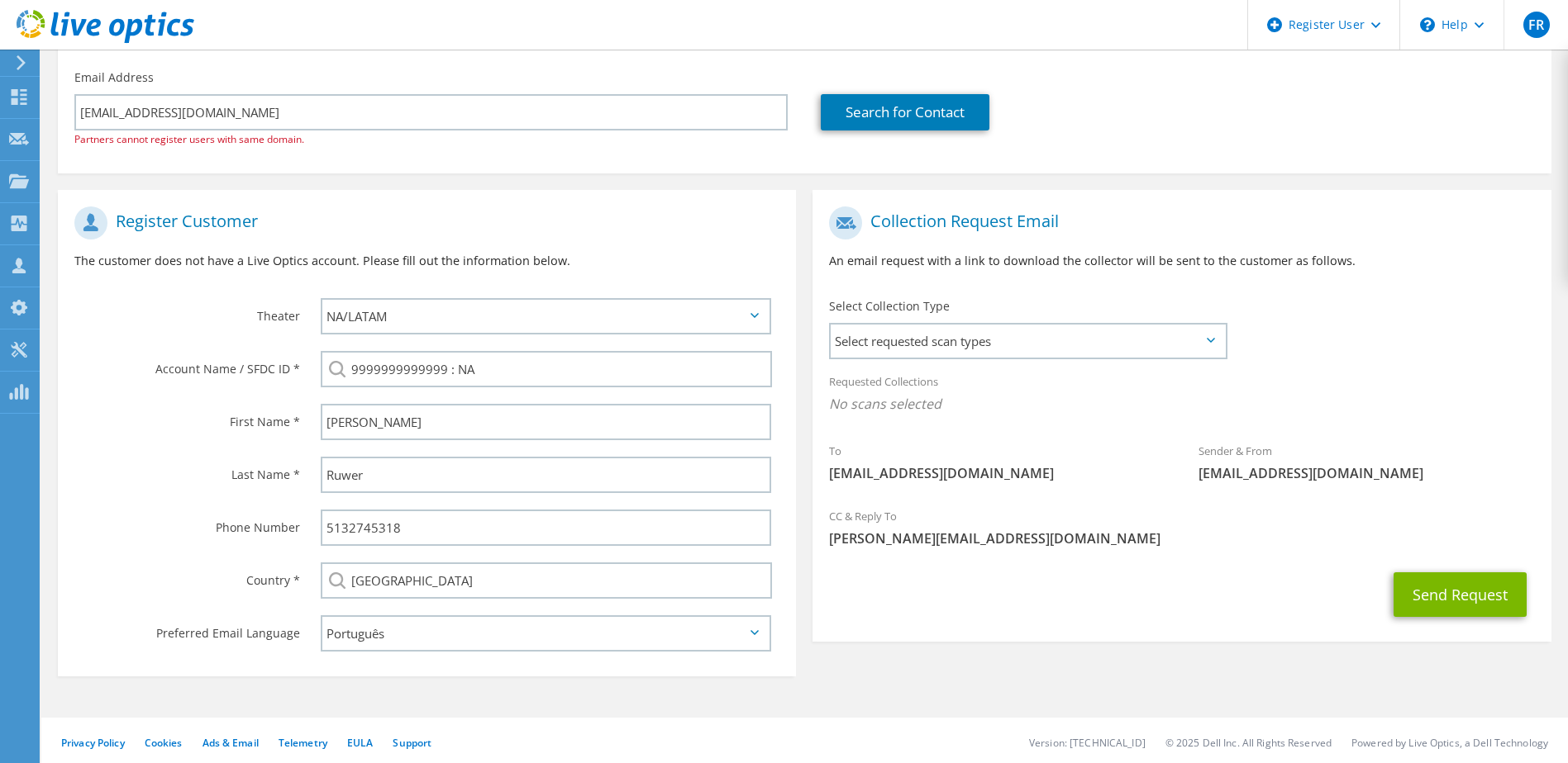
scroll to position [193, 0]
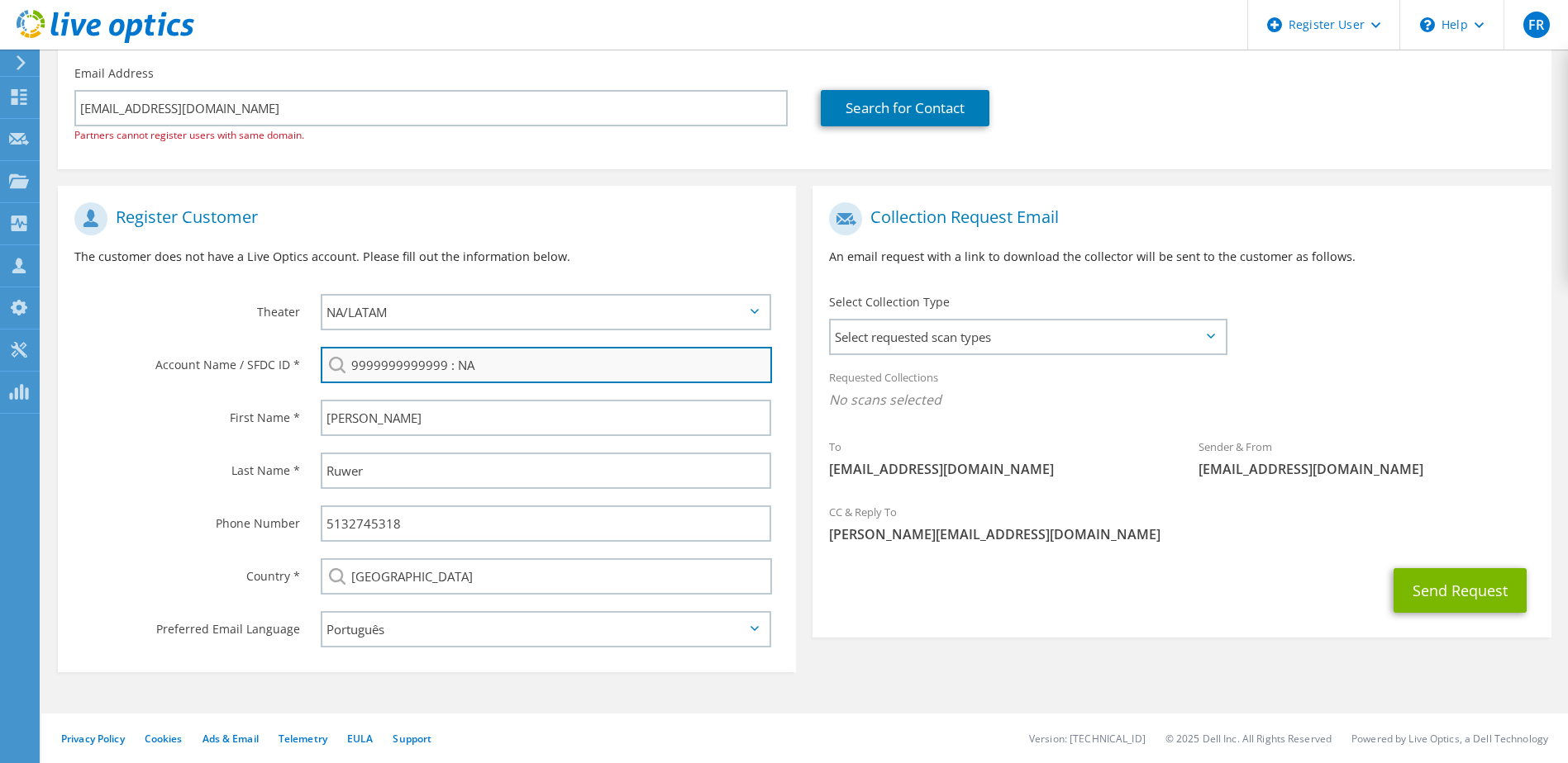
click at [517, 365] on input "9999999999999 : NA" at bounding box center [547, 365] width 452 height 37
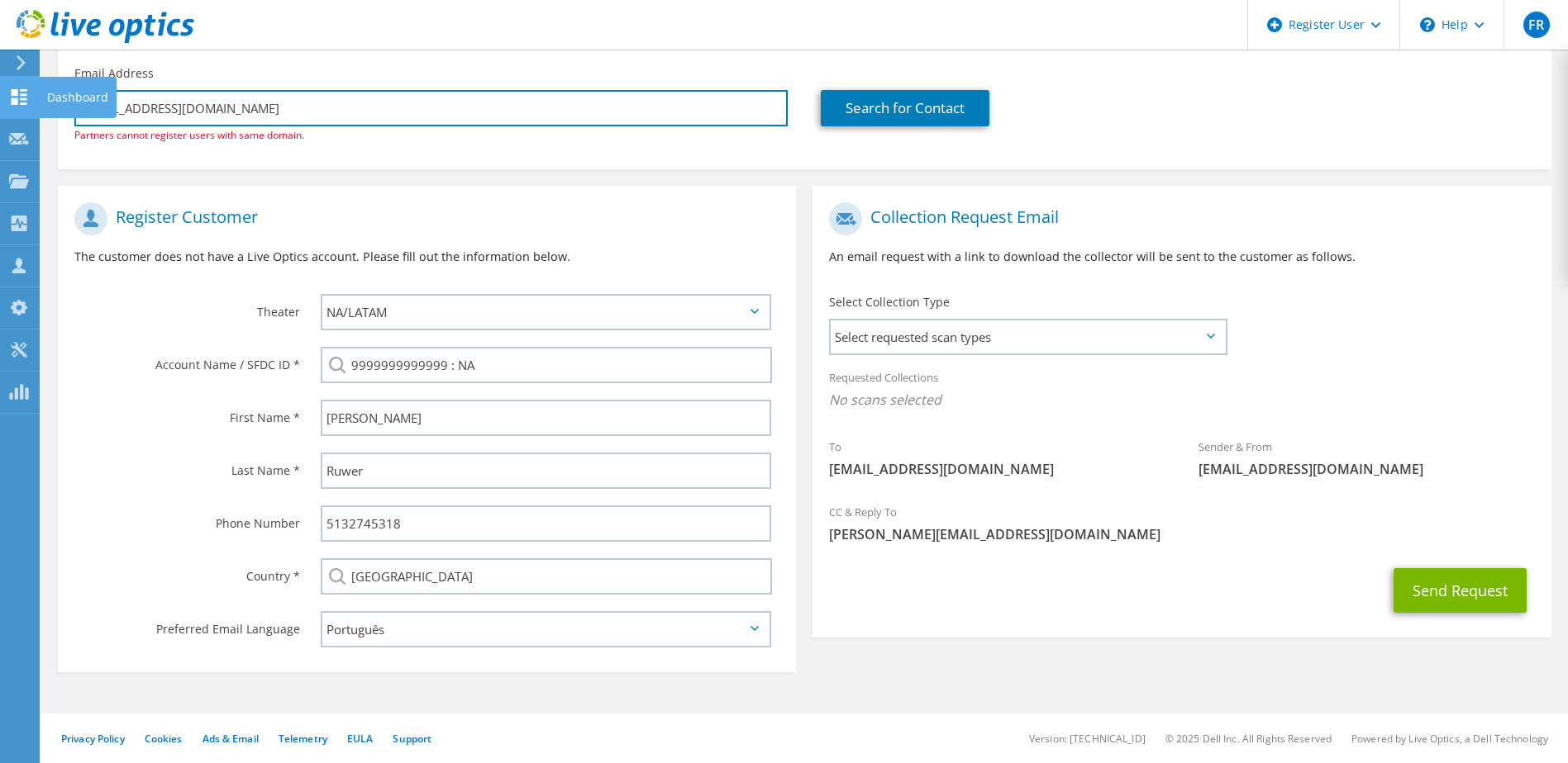
drag, startPoint x: 217, startPoint y: 111, endPoint x: 0, endPoint y: 115, distance: 217.0
click at [16, 107] on div "FR Dell User Felipe Ruwer Felipe.Ruwer@dell.com Dell My Profile Log Out \n Help…" at bounding box center [784, 284] width 1568 height 956
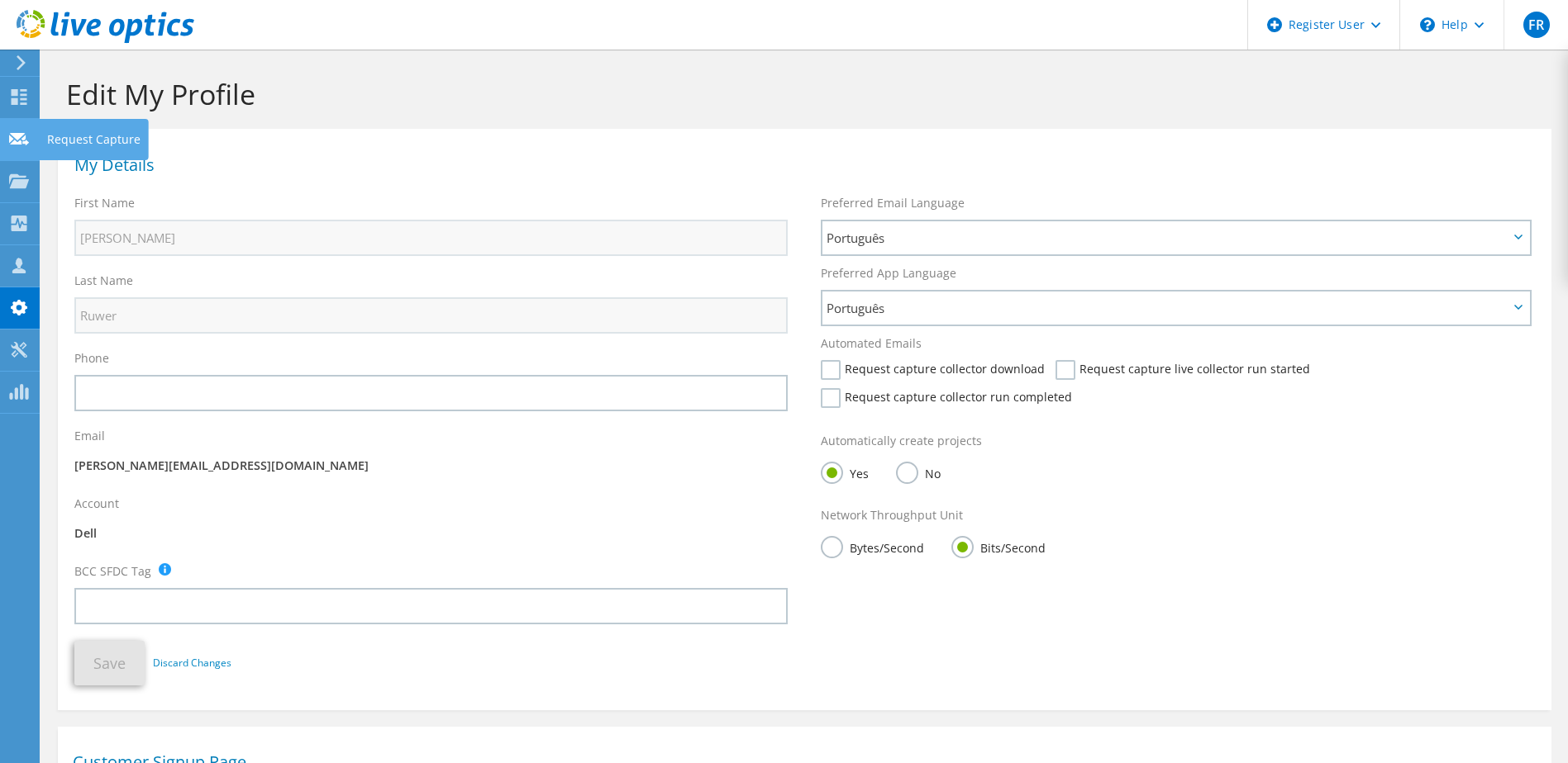
click at [96, 140] on div "Request Capture" at bounding box center [94, 139] width 110 height 41
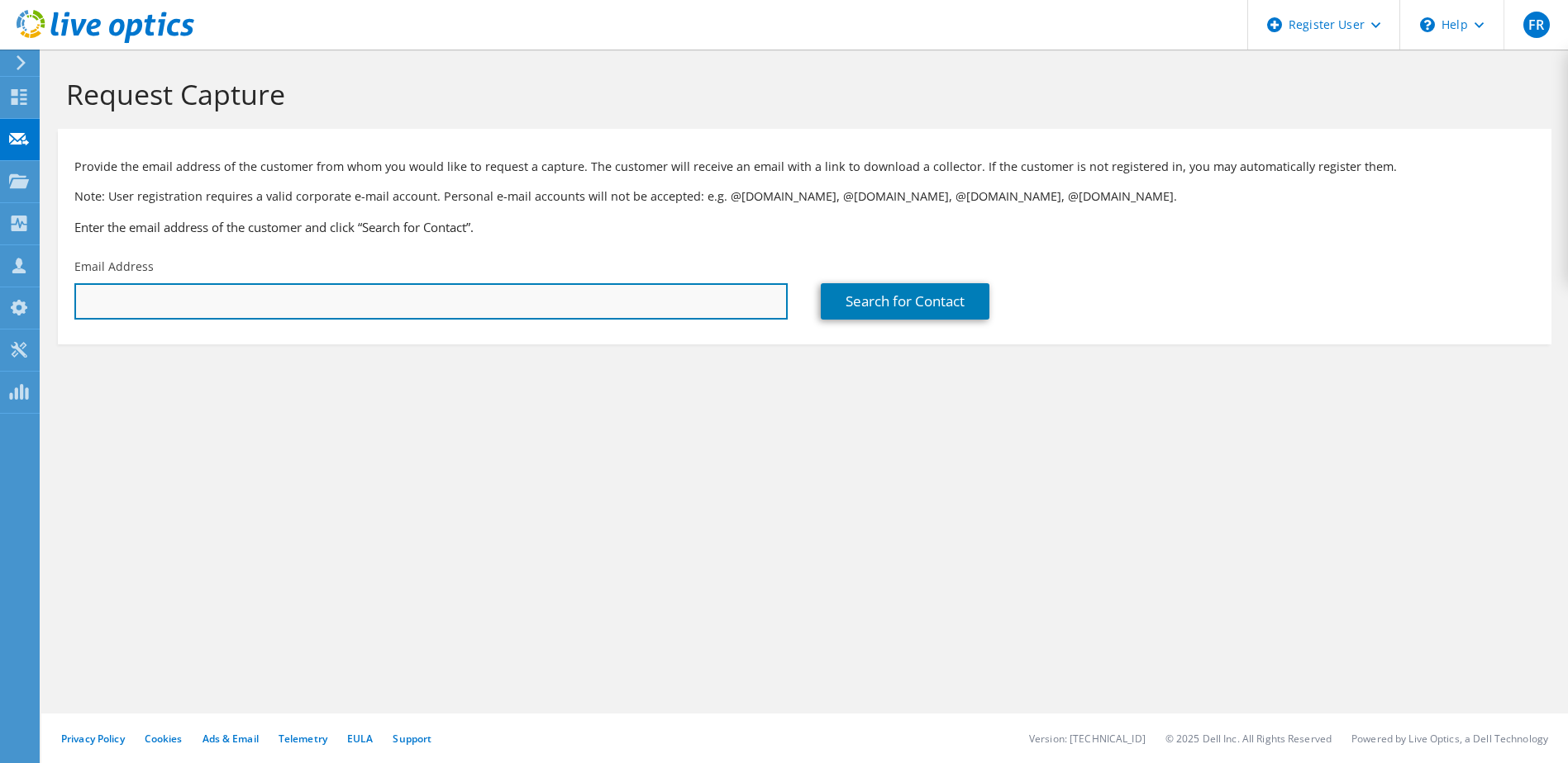
click at [281, 306] on input "text" at bounding box center [431, 301] width 714 height 37
type input "f_ruwer@dell.com"
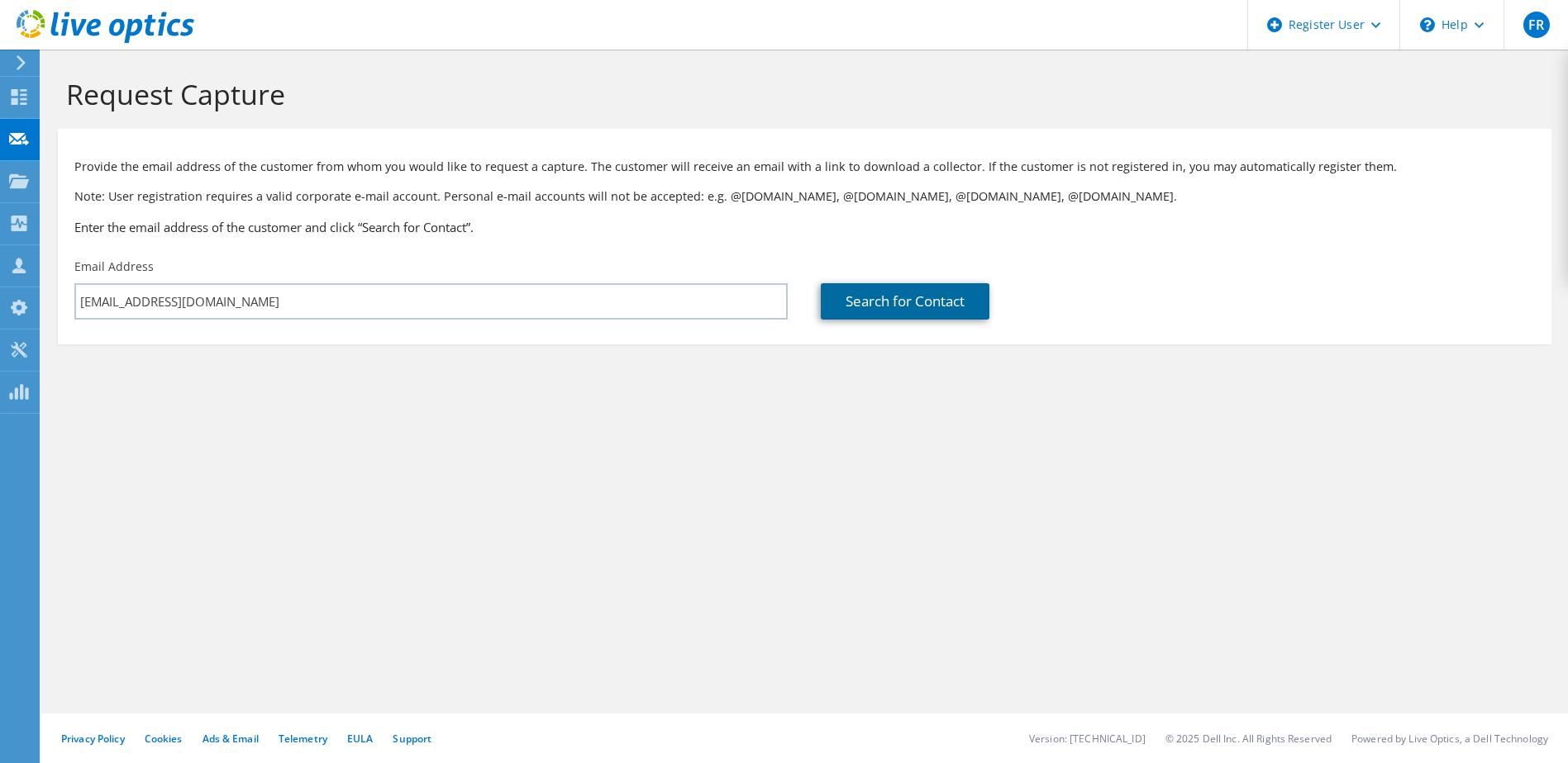
click at [872, 301] on link "Search for Contact" at bounding box center [904, 301] width 169 height 37
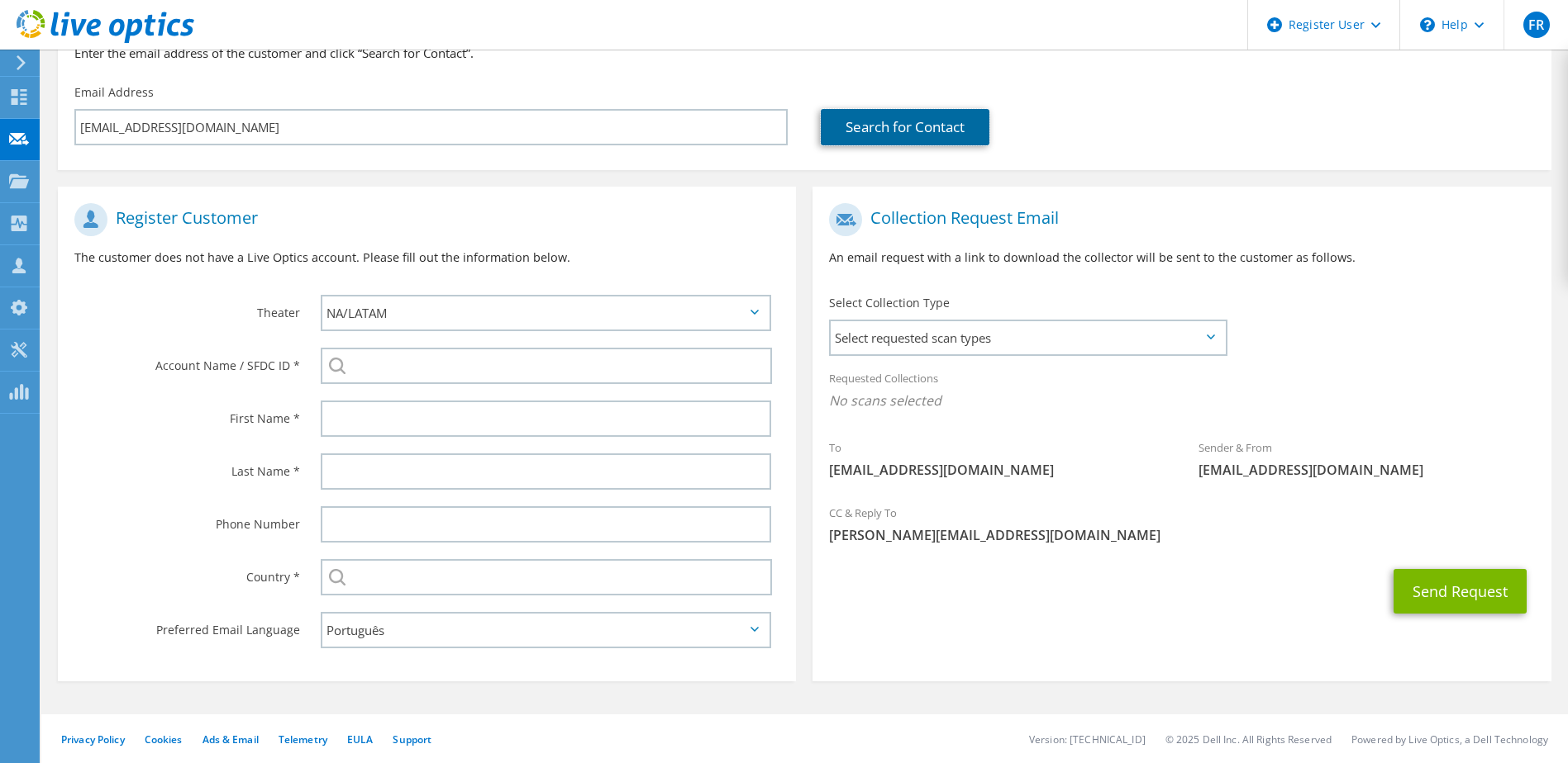
scroll to position [175, 0]
click at [750, 313] on icon at bounding box center [754, 312] width 8 height 5
click at [757, 313] on icon at bounding box center [754, 312] width 8 height 5
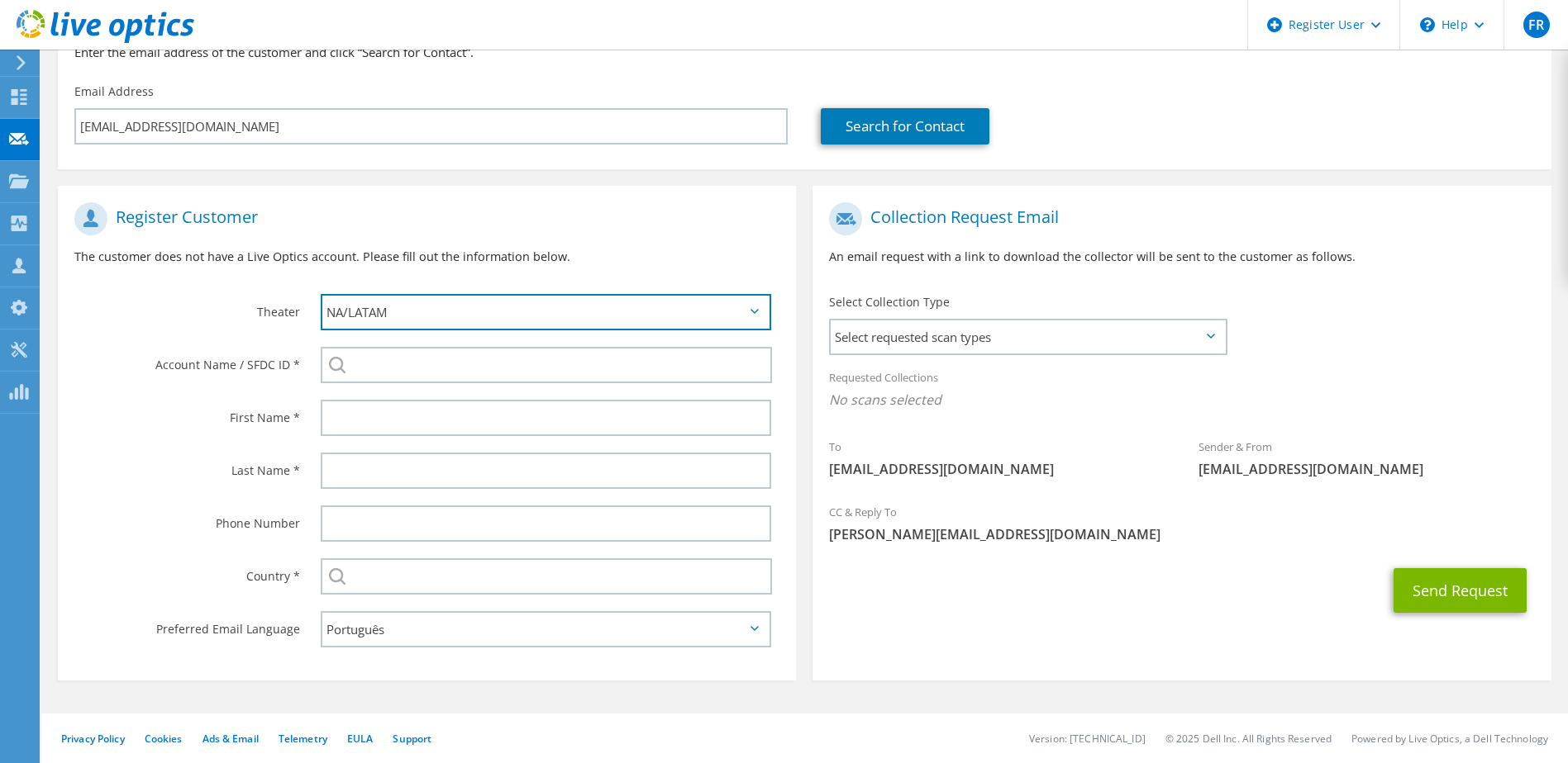
click at [558, 305] on select "APJ EMEA NA/LATAM" at bounding box center [547, 312] width 451 height 37
click at [1062, 338] on span "Select requested scan types" at bounding box center [1027, 337] width 393 height 33
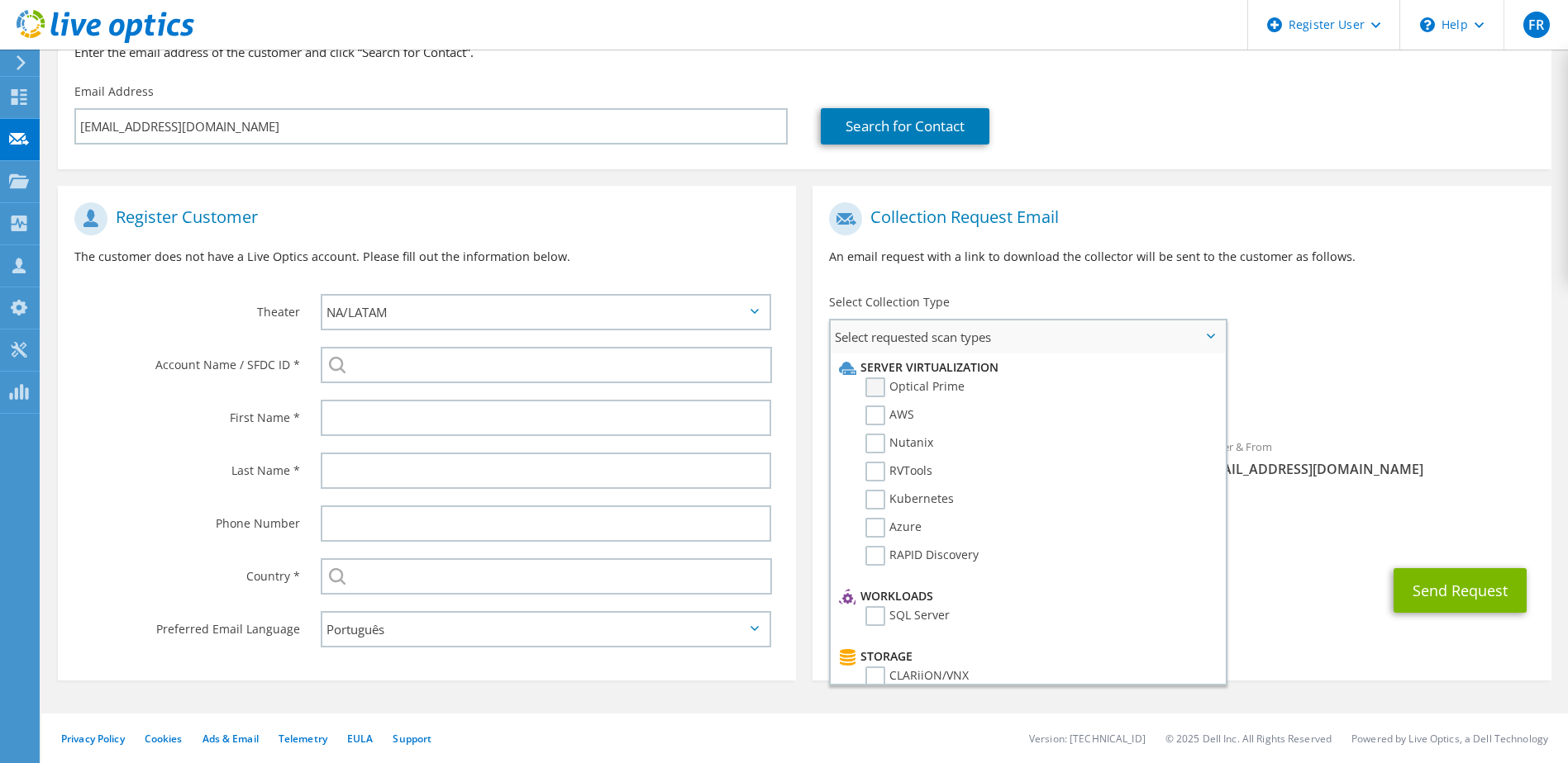
click at [874, 389] on label "Optical Prime" at bounding box center [914, 388] width 99 height 20
click at [0, 0] on input "Optical Prime" at bounding box center [0, 0] width 0 height 0
click at [1358, 351] on div "To f_ruwer@dell.com Sender & From liveoptics@liveoptics.com" at bounding box center [1182, 347] width 739 height 306
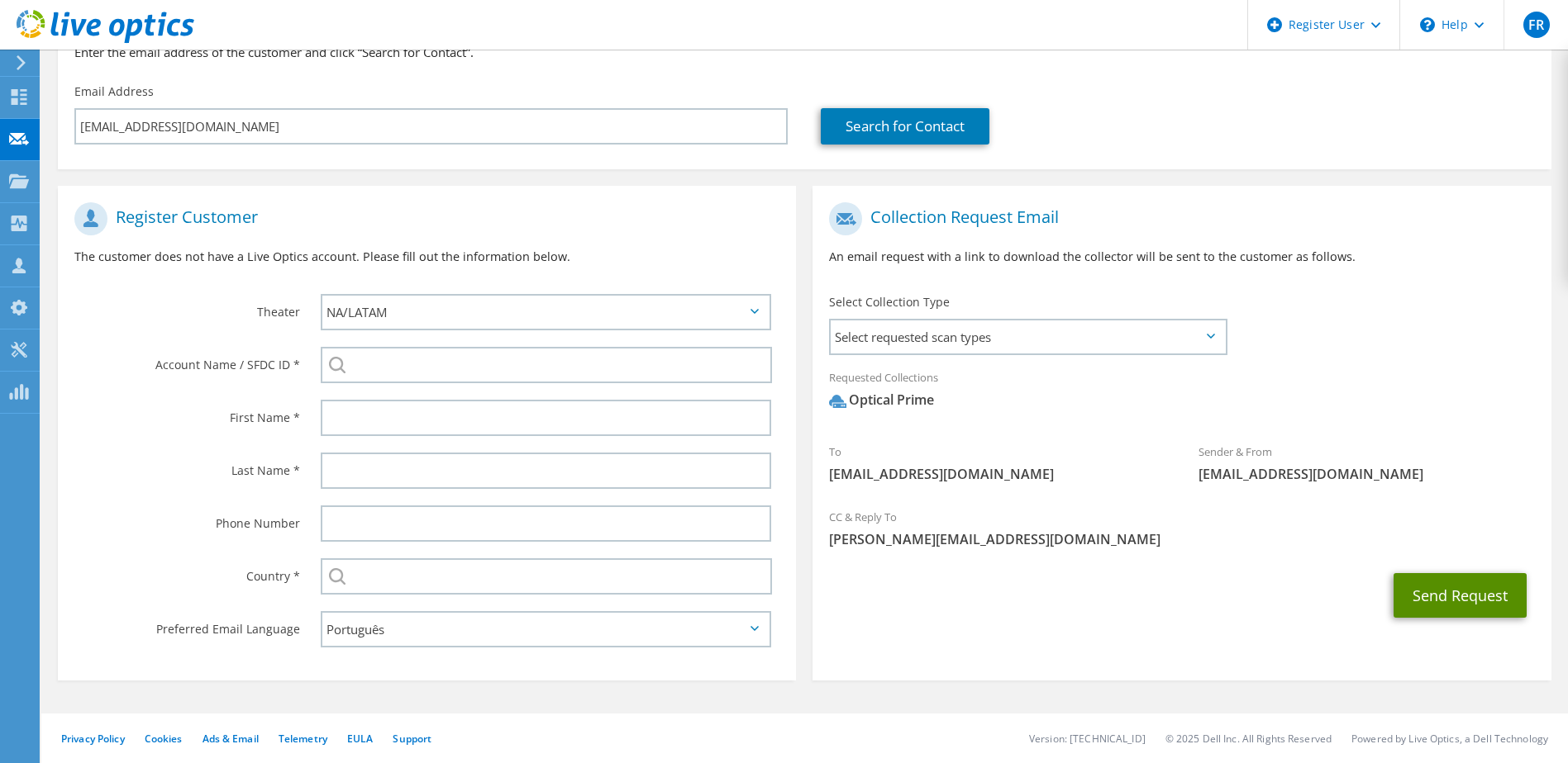
click at [1461, 600] on button "Send Request" at bounding box center [1459, 595] width 133 height 45
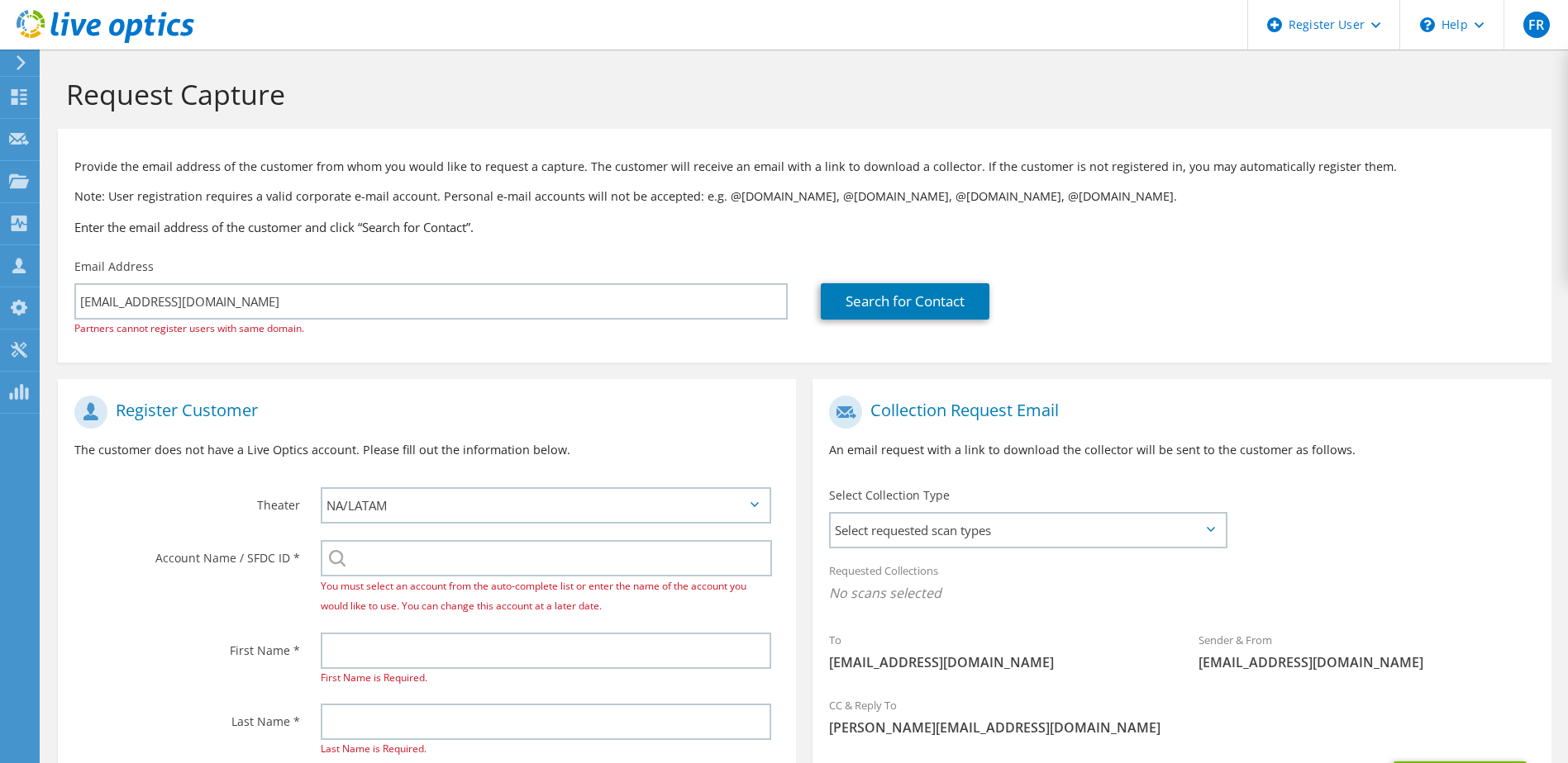
click at [73, 22] on use at bounding box center [105, 26] width 177 height 33
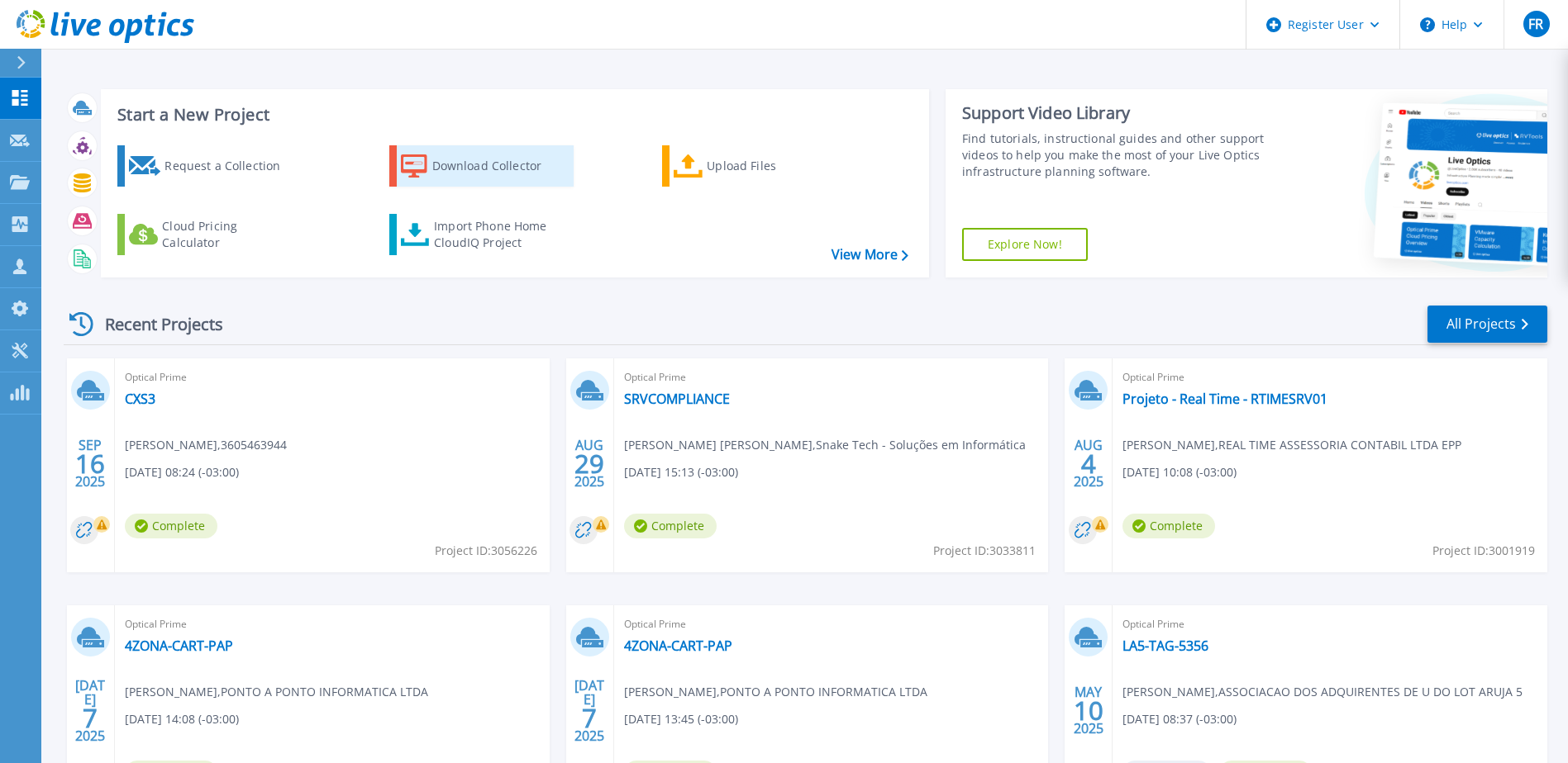
click at [471, 161] on div "Download Collector" at bounding box center [499, 166] width 132 height 33
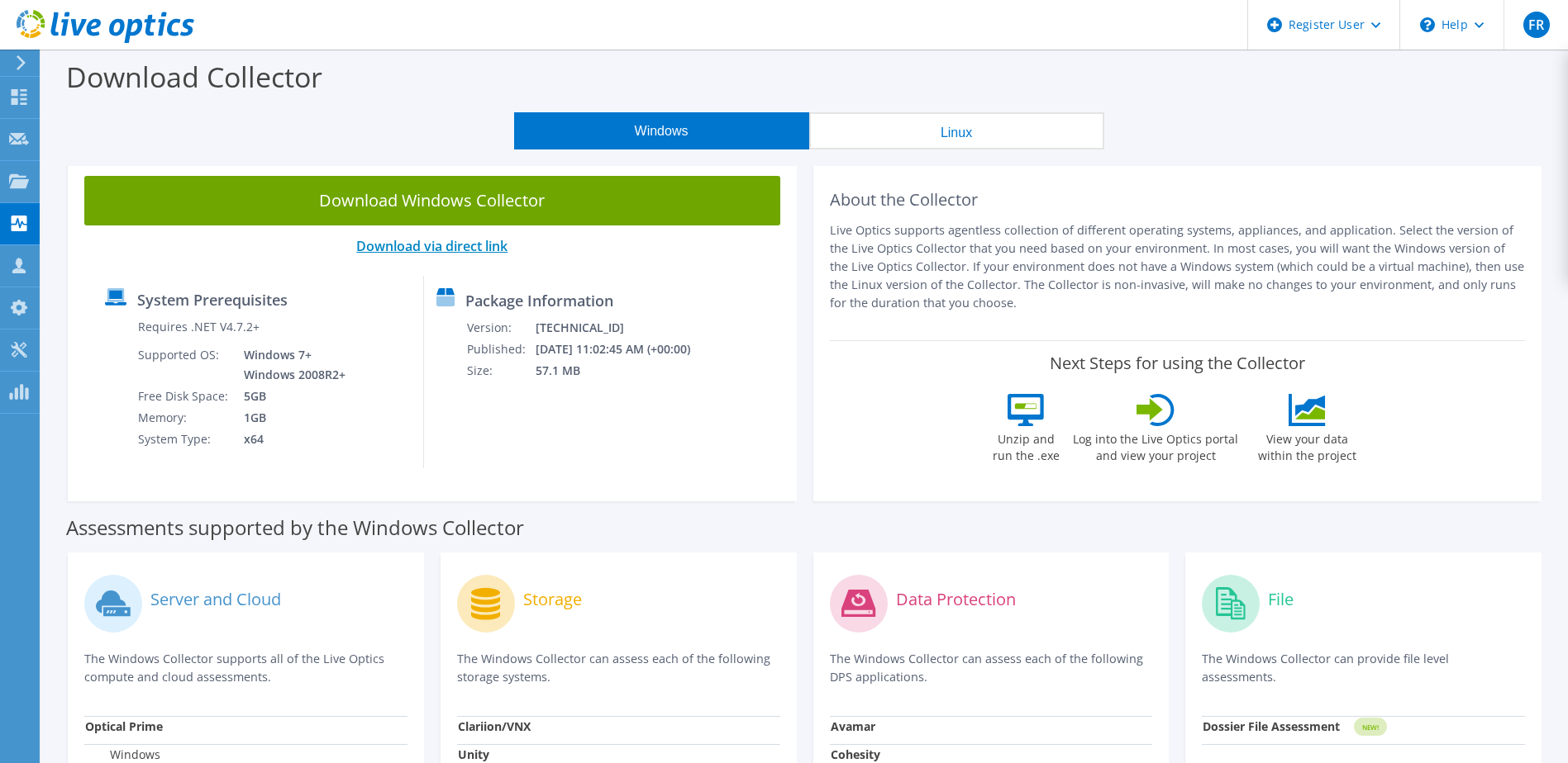
click at [463, 243] on link "Download via direct link" at bounding box center [432, 246] width 152 height 18
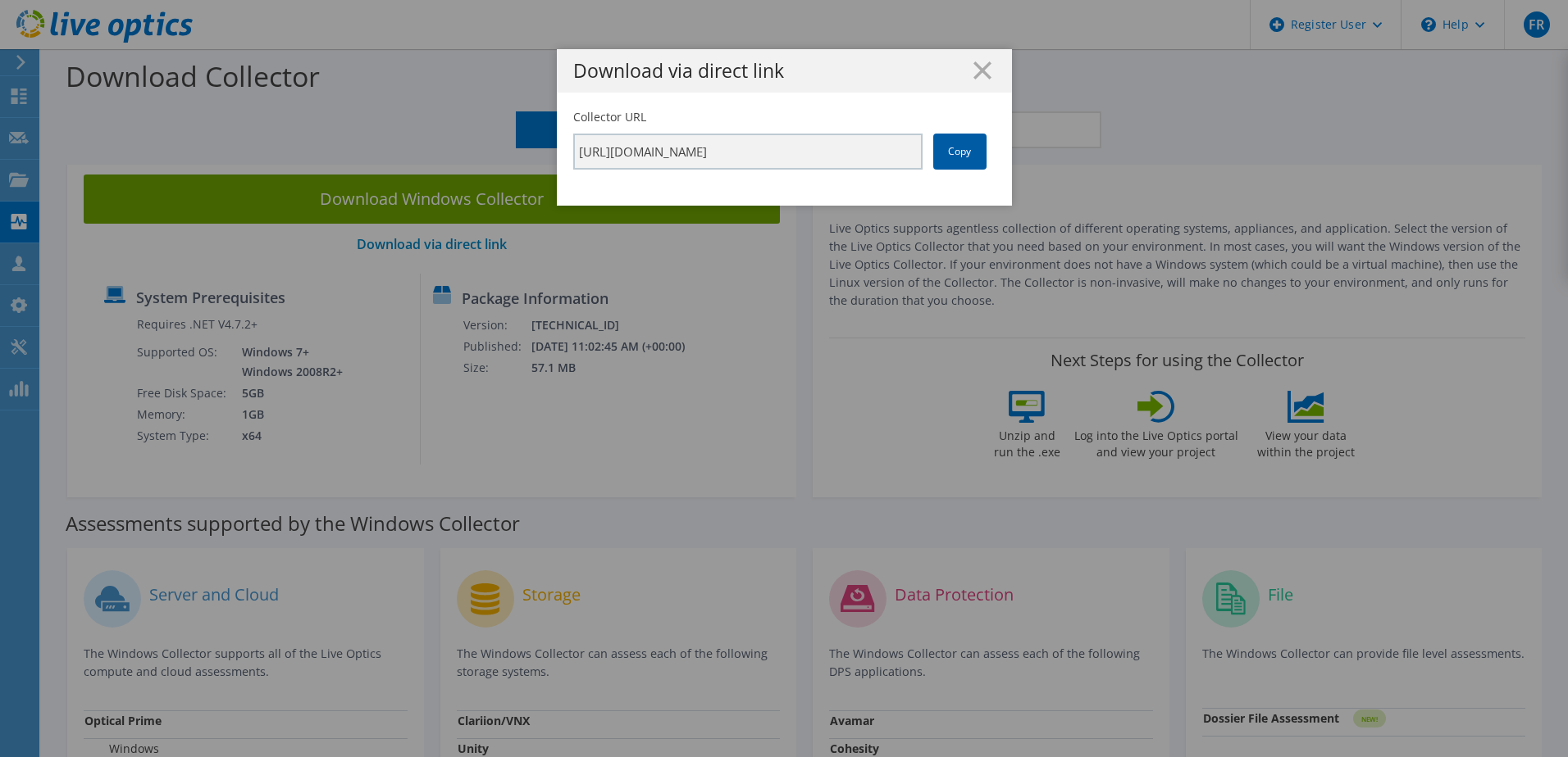
click at [957, 152] on link "Copy" at bounding box center [960, 151] width 53 height 36
click at [962, 156] on link "Copy" at bounding box center [960, 151] width 53 height 36
click at [974, 64] on line at bounding box center [982, 70] width 17 height 17
